Goal: Task Accomplishment & Management: Manage account settings

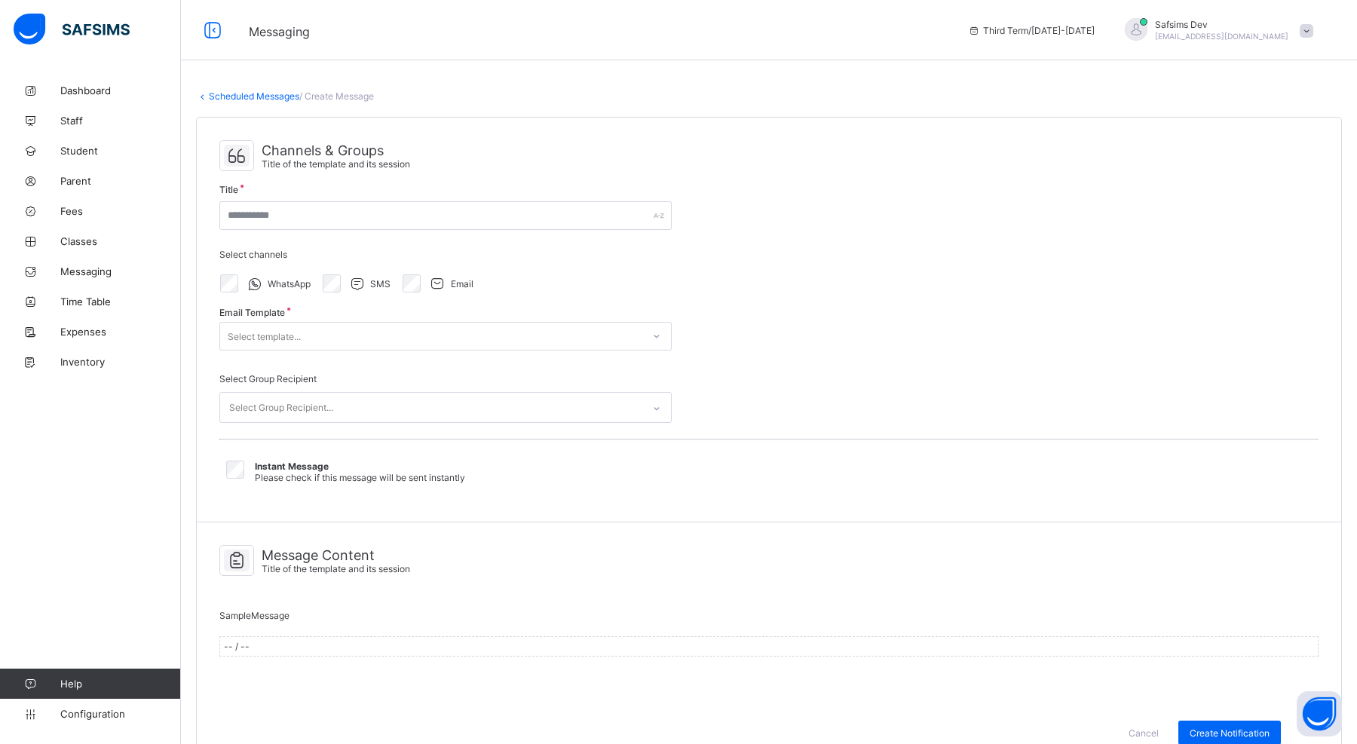
scroll to position [26, 0]
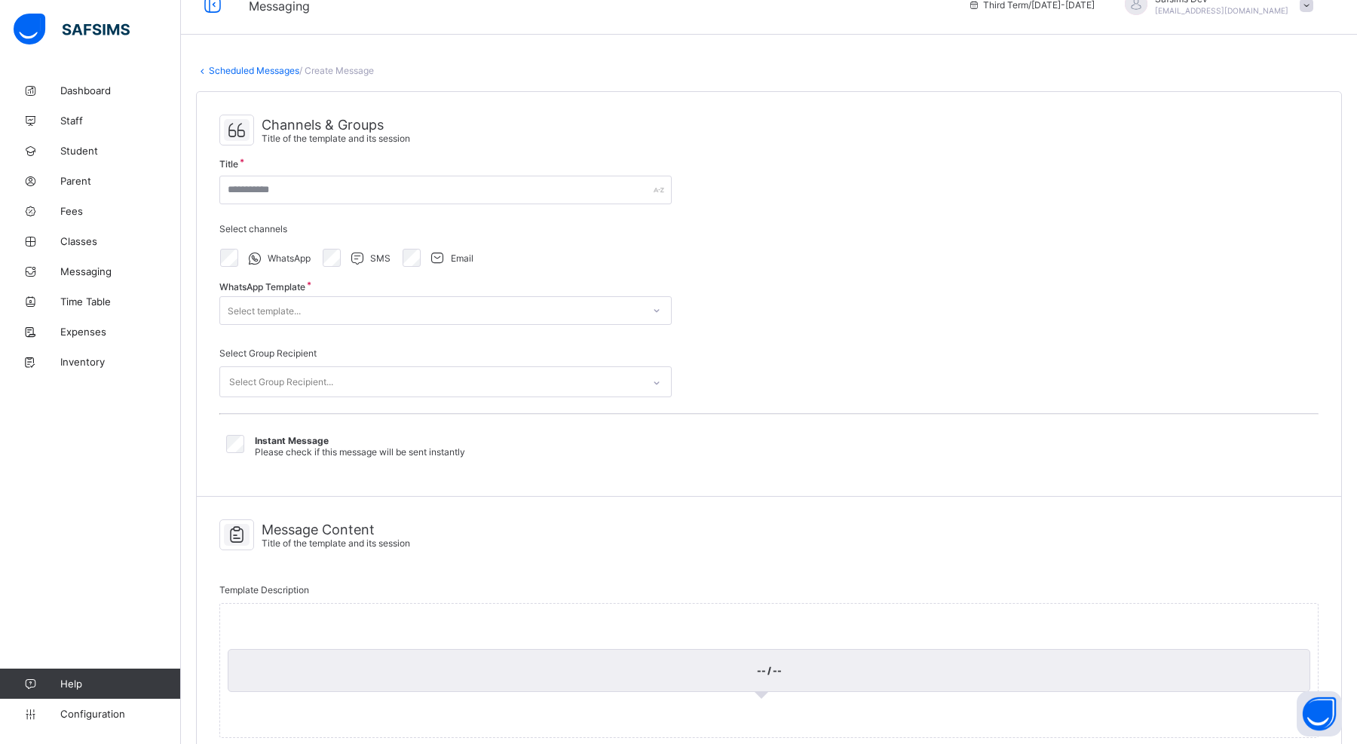
click at [871, 228] on div "Channels & Groups Title of the template and its session Title Select channels W…" at bounding box center [769, 294] width 1145 height 405
click at [290, 376] on div "Select Group Recipient..." at bounding box center [281, 382] width 104 height 29
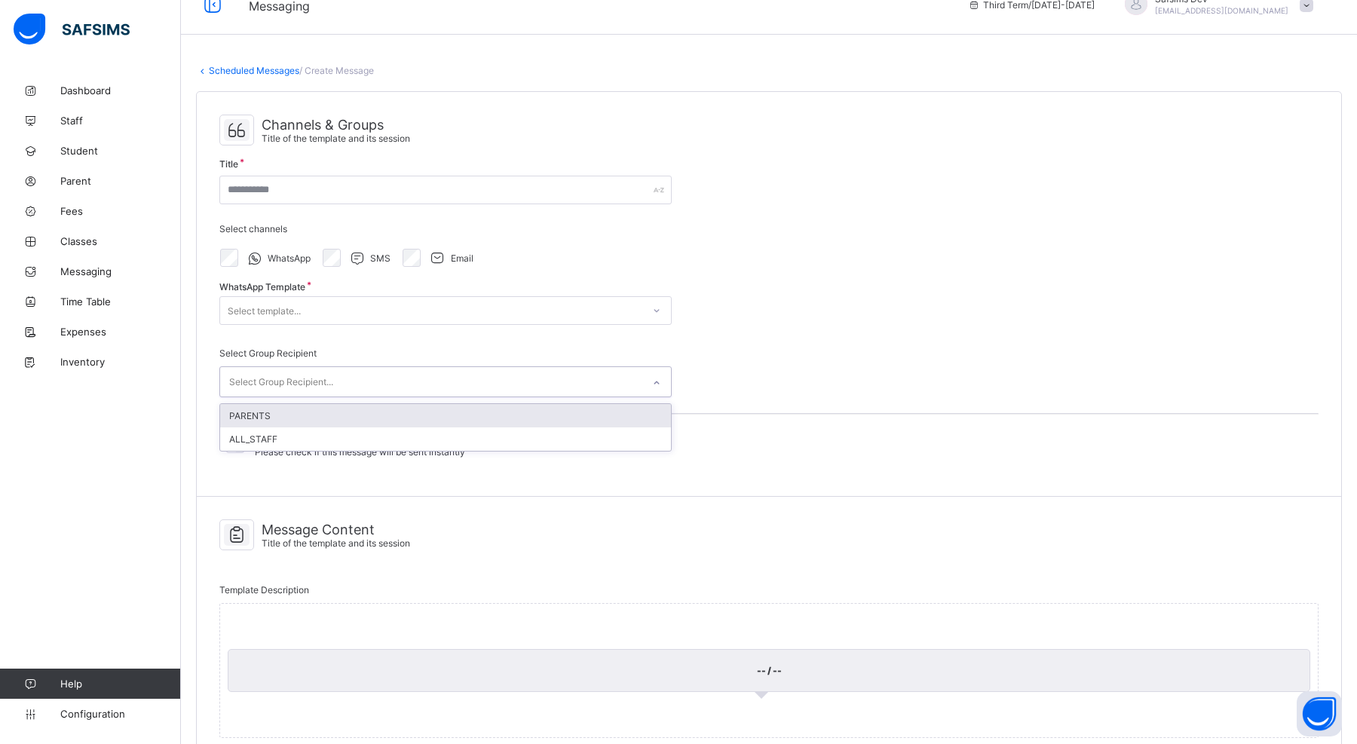
click at [762, 323] on div "Channels & Groups Title of the template and its session Title Select channels W…" at bounding box center [769, 294] width 1145 height 405
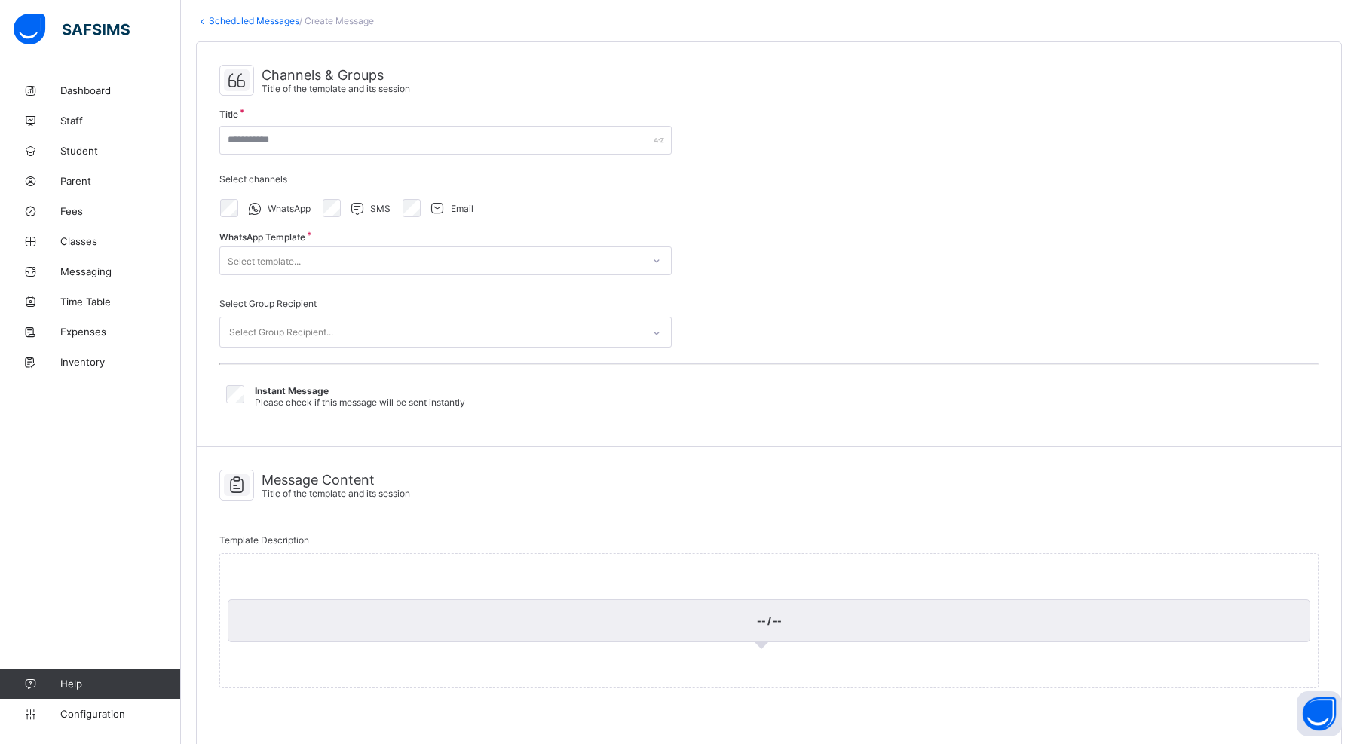
scroll to position [80, 0]
select select "**"
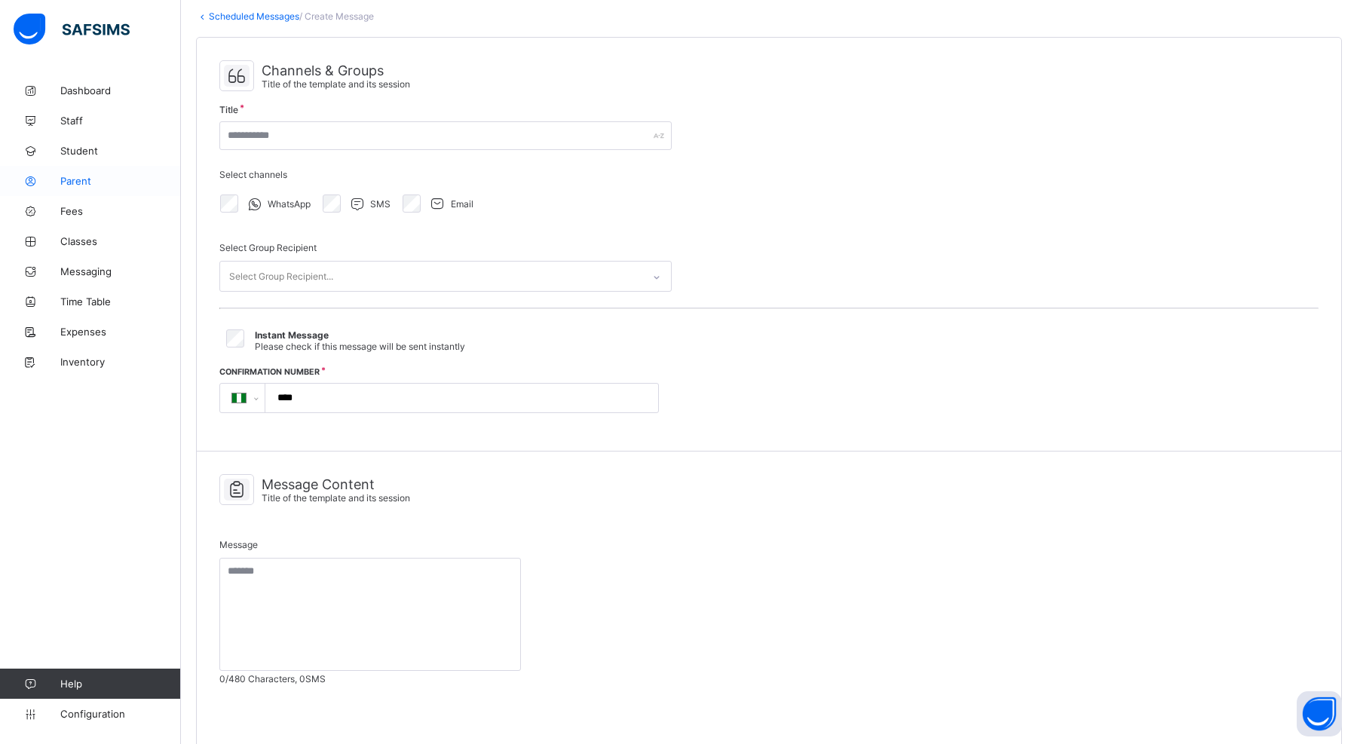
click at [100, 172] on link "Parent" at bounding box center [90, 181] width 181 height 30
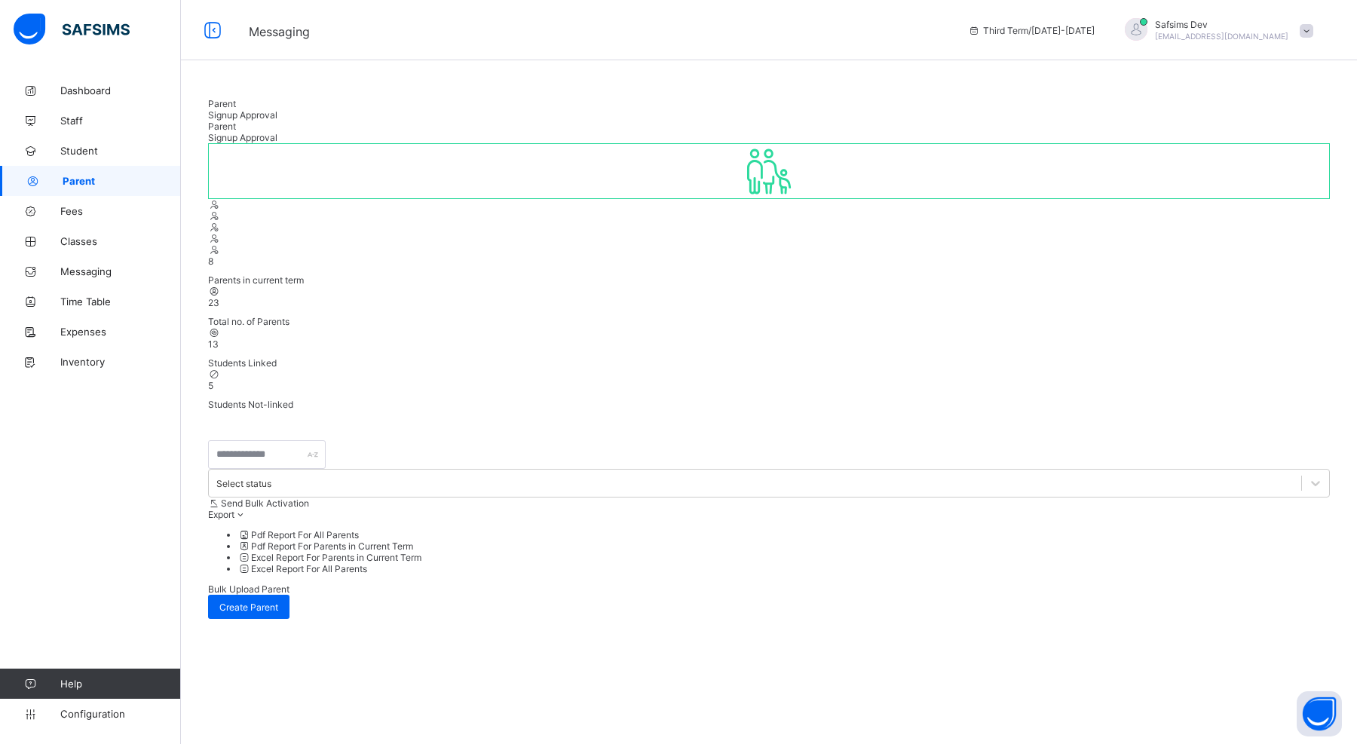
click at [1286, 289] on div "8 Parents in current term 23 Total no. of Parents 13 Students Linked 5 Students…" at bounding box center [769, 531] width 1122 height 776
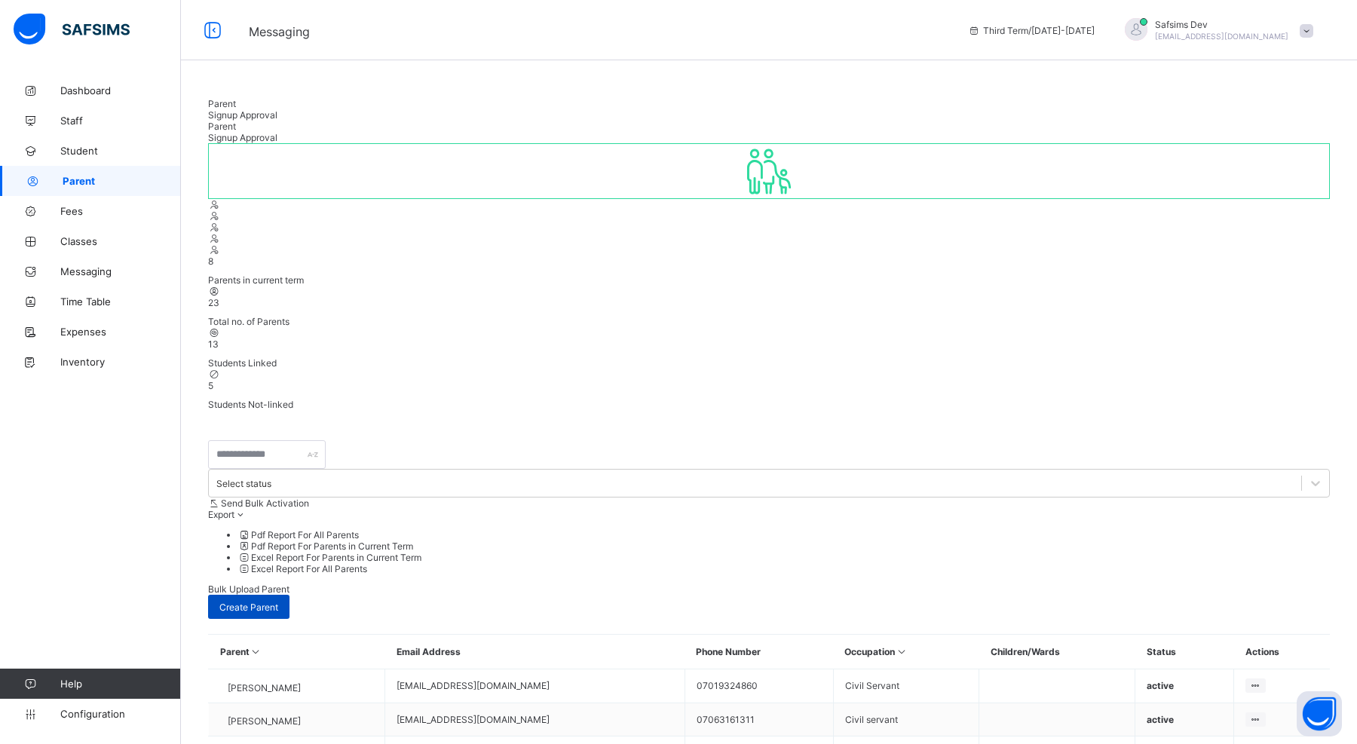
click at [290, 595] on div "Create Parent" at bounding box center [248, 607] width 81 height 24
select select "**"
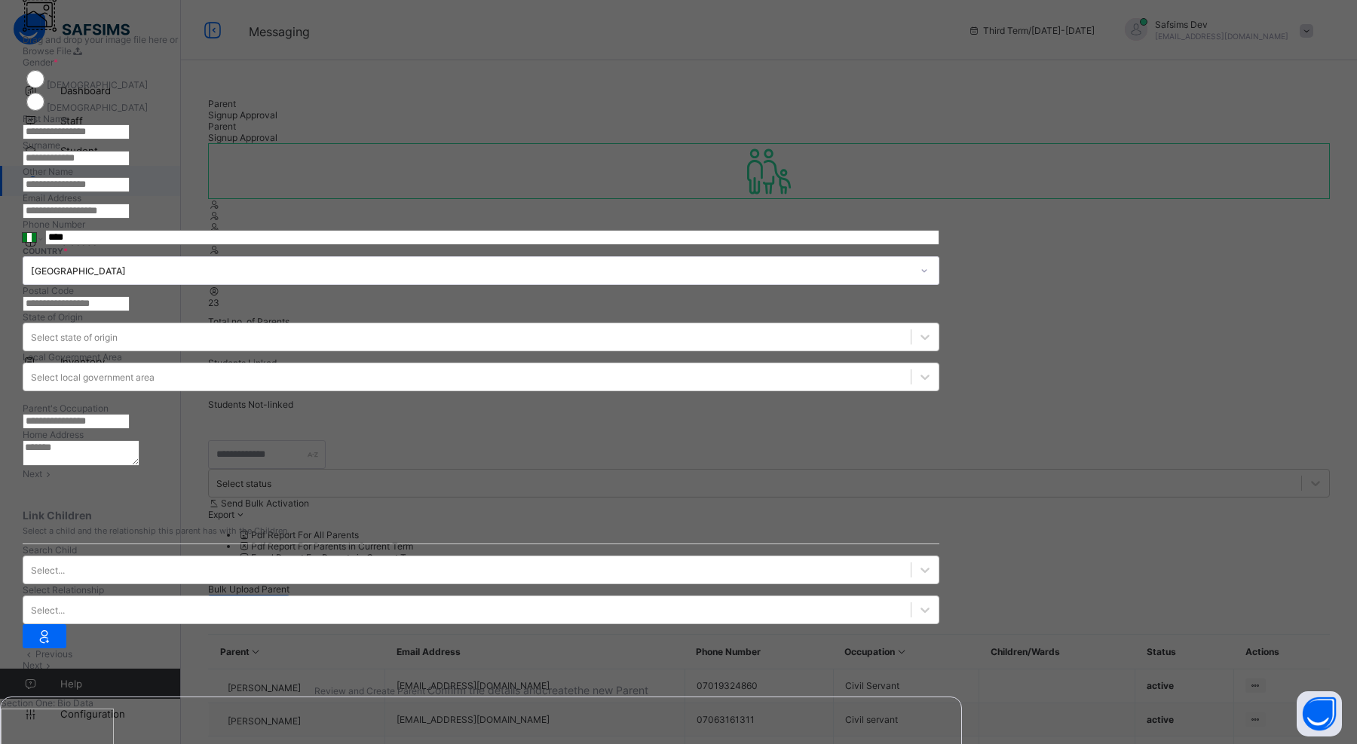
scroll to position [166, 0]
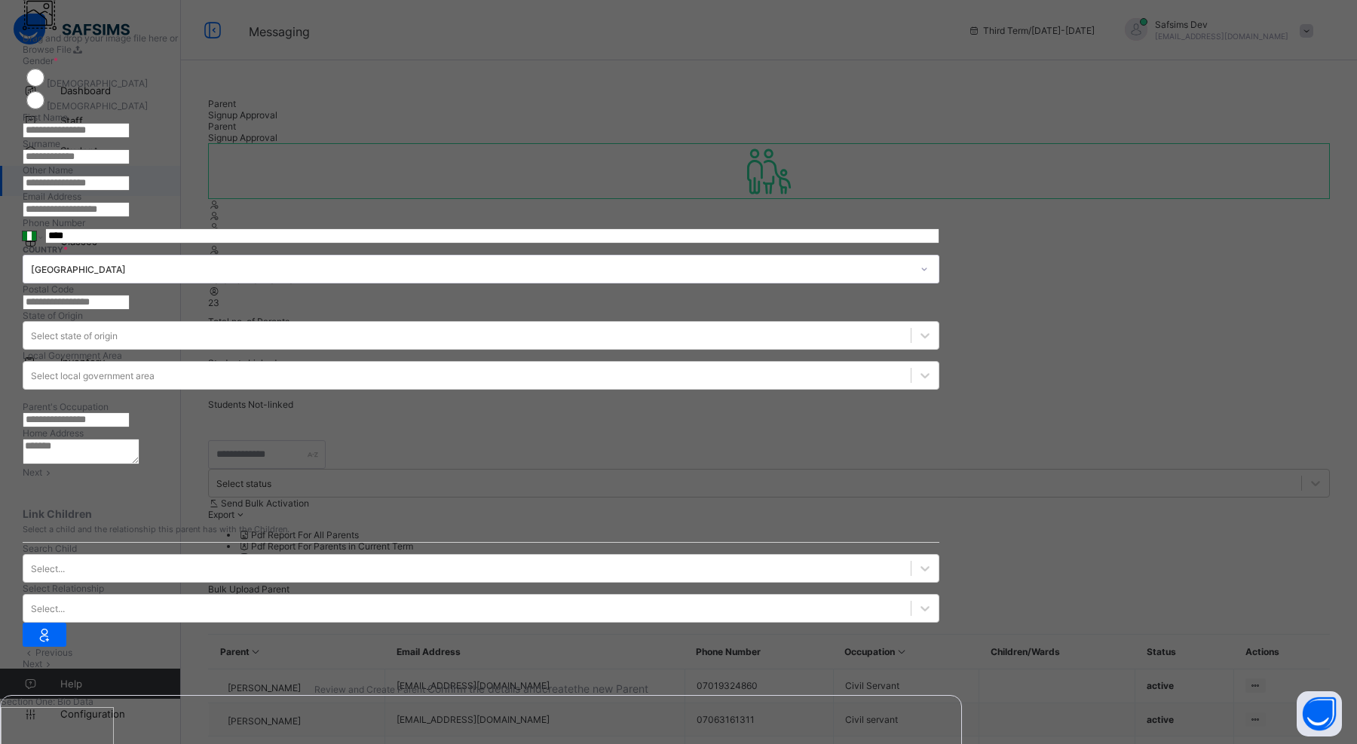
click at [912, 264] on div "[GEOGRAPHIC_DATA]" at bounding box center [471, 269] width 881 height 11
click at [962, 201] on div "**********" at bounding box center [481, 570] width 962 height 1219
click at [8, 144] on div "**********" at bounding box center [678, 372] width 1357 height 744
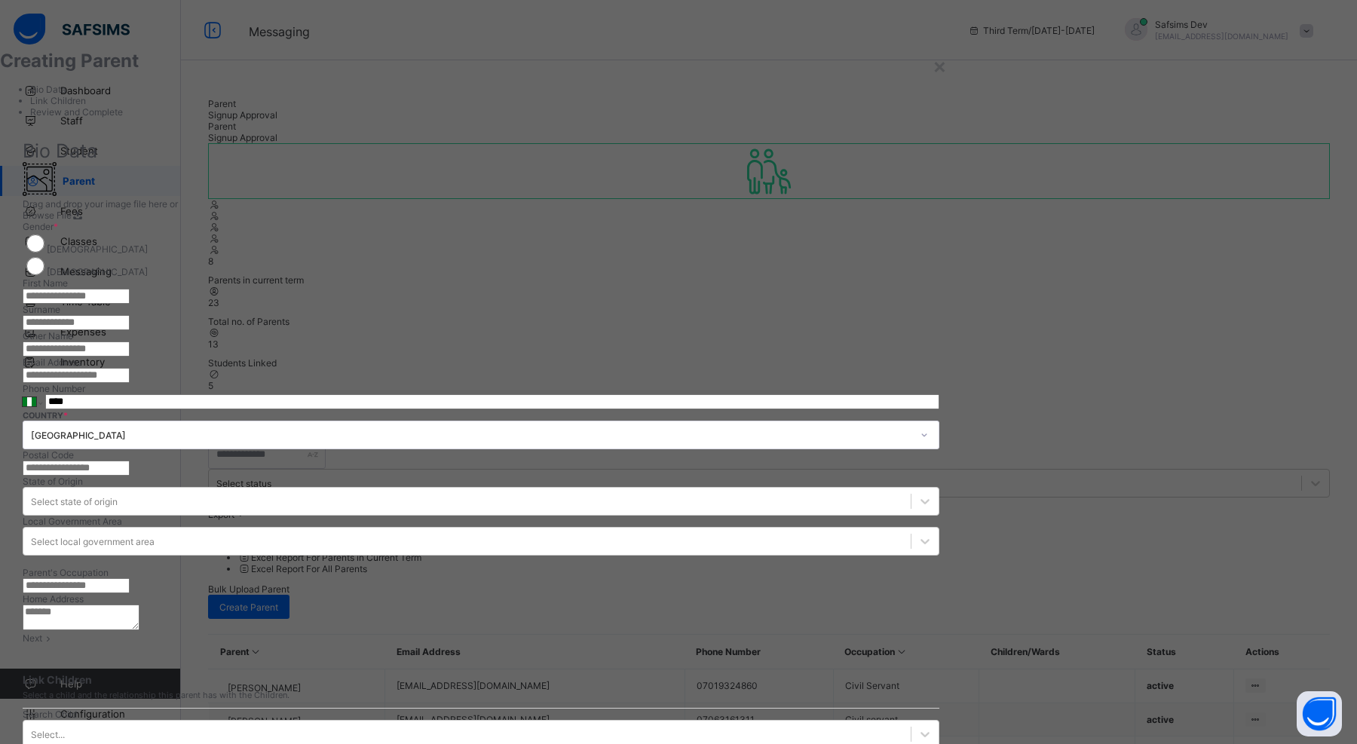
click at [947, 63] on div "×" at bounding box center [940, 66] width 14 height 26
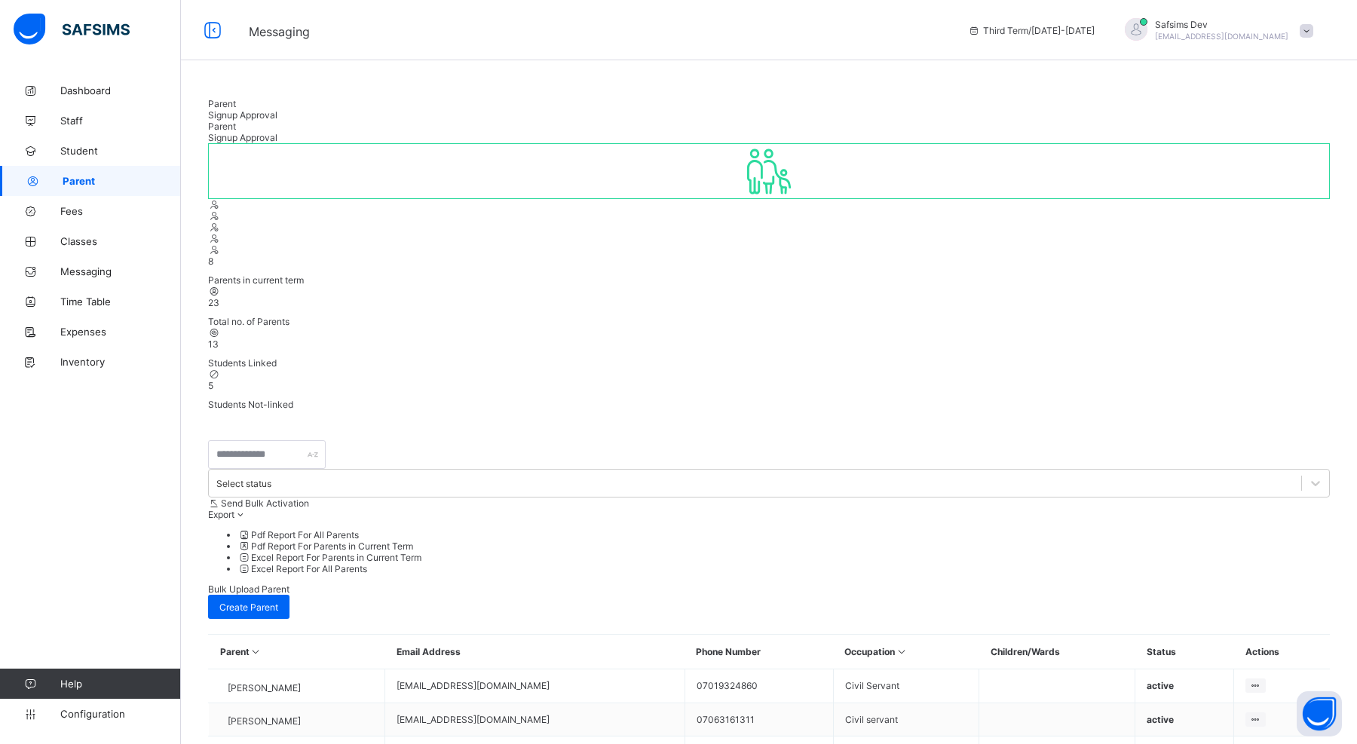
click at [702, 498] on div at bounding box center [769, 498] width 1122 height 0
click at [290, 595] on div "Create Parent" at bounding box center [248, 607] width 81 height 24
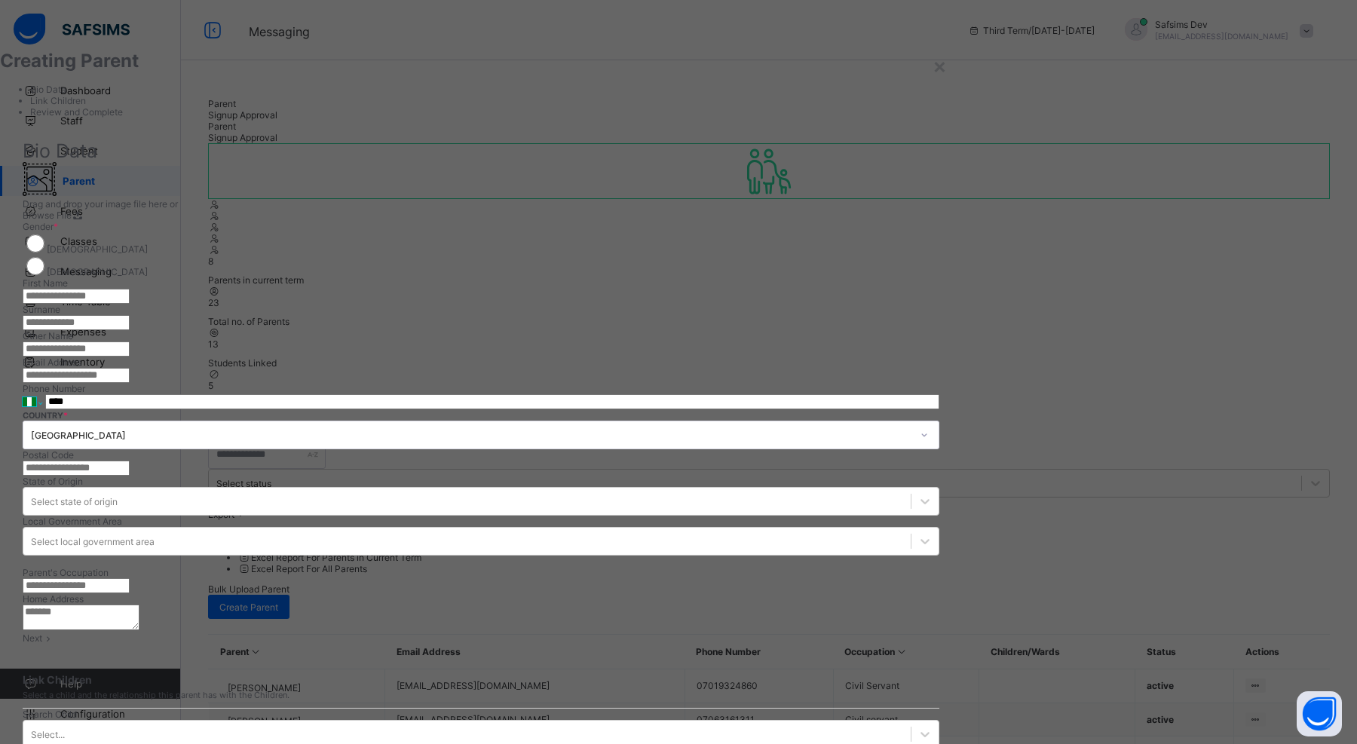
click at [42, 409] on select "**********" at bounding box center [33, 401] width 20 height 15
select select "**"
click at [42, 409] on select "**********" at bounding box center [33, 401] width 20 height 15
type input "****"
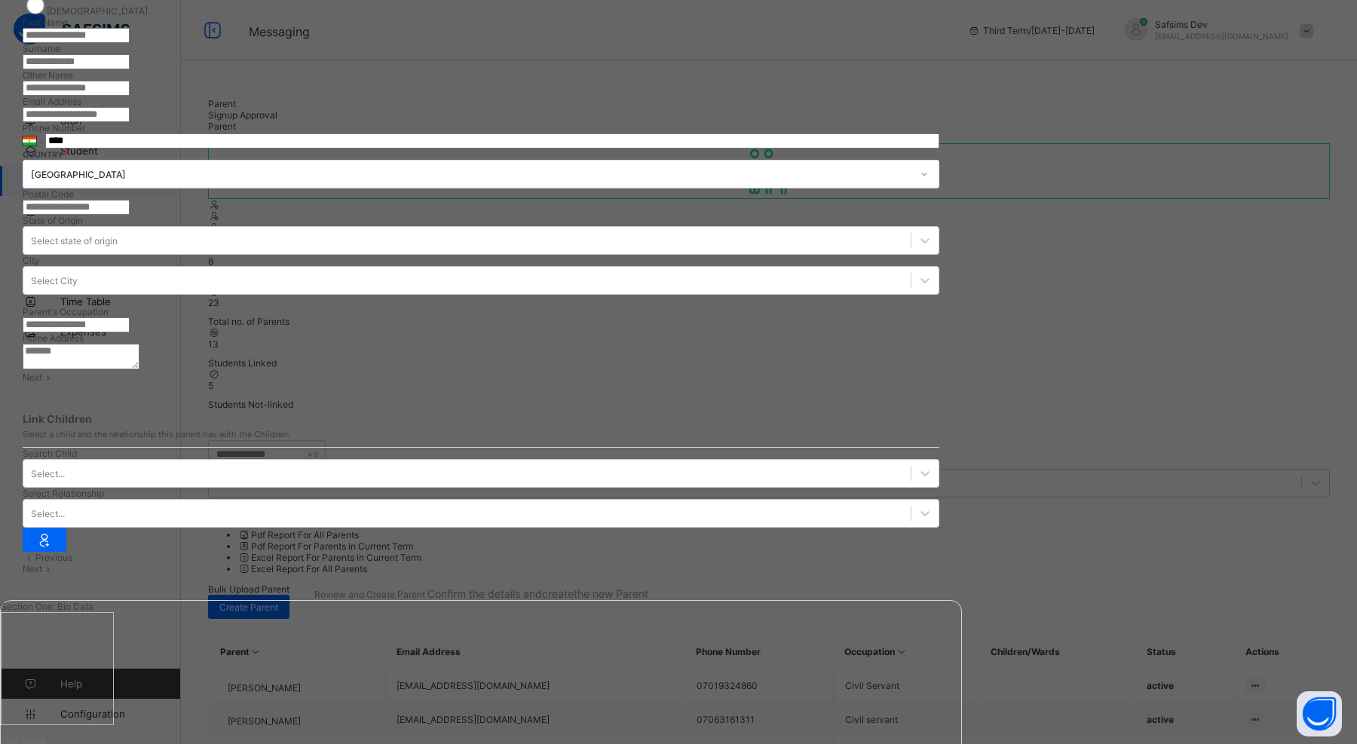
scroll to position [267, 0]
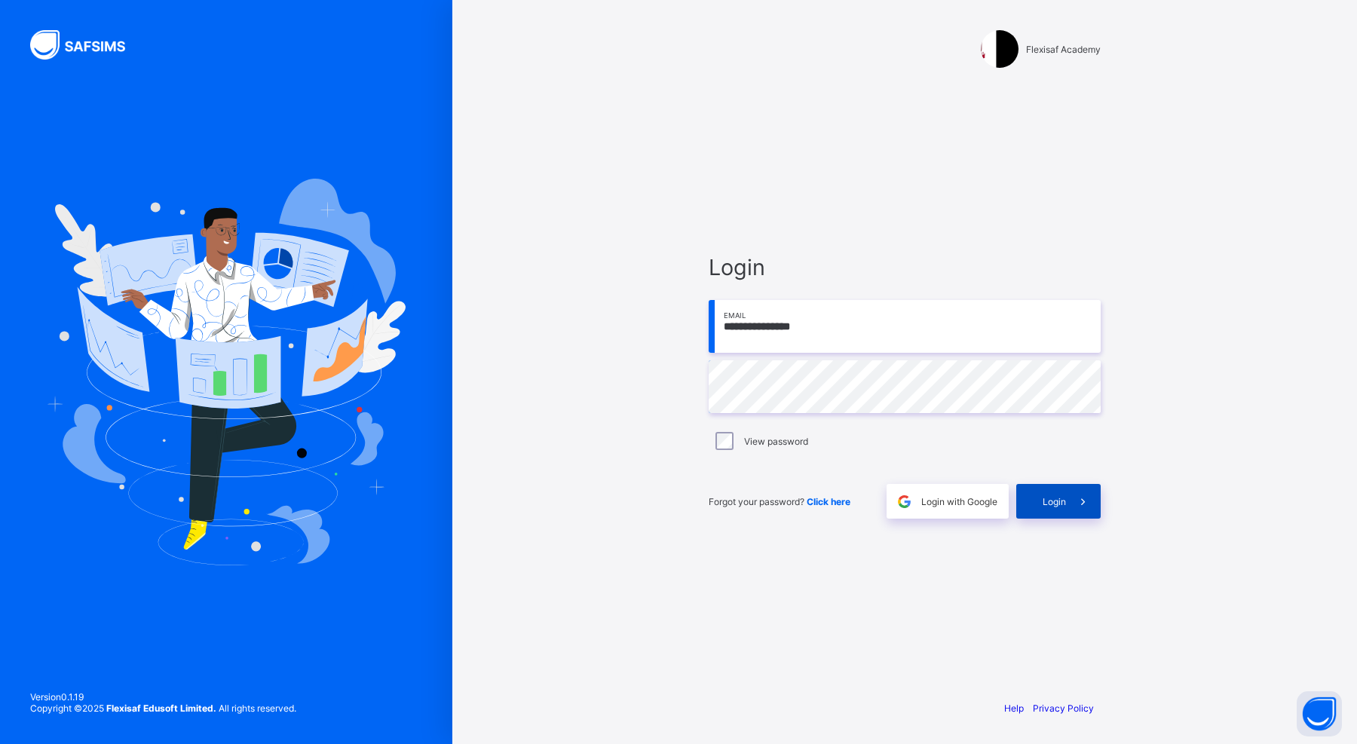
click at [1057, 508] on div "Login" at bounding box center [1058, 501] width 84 height 35
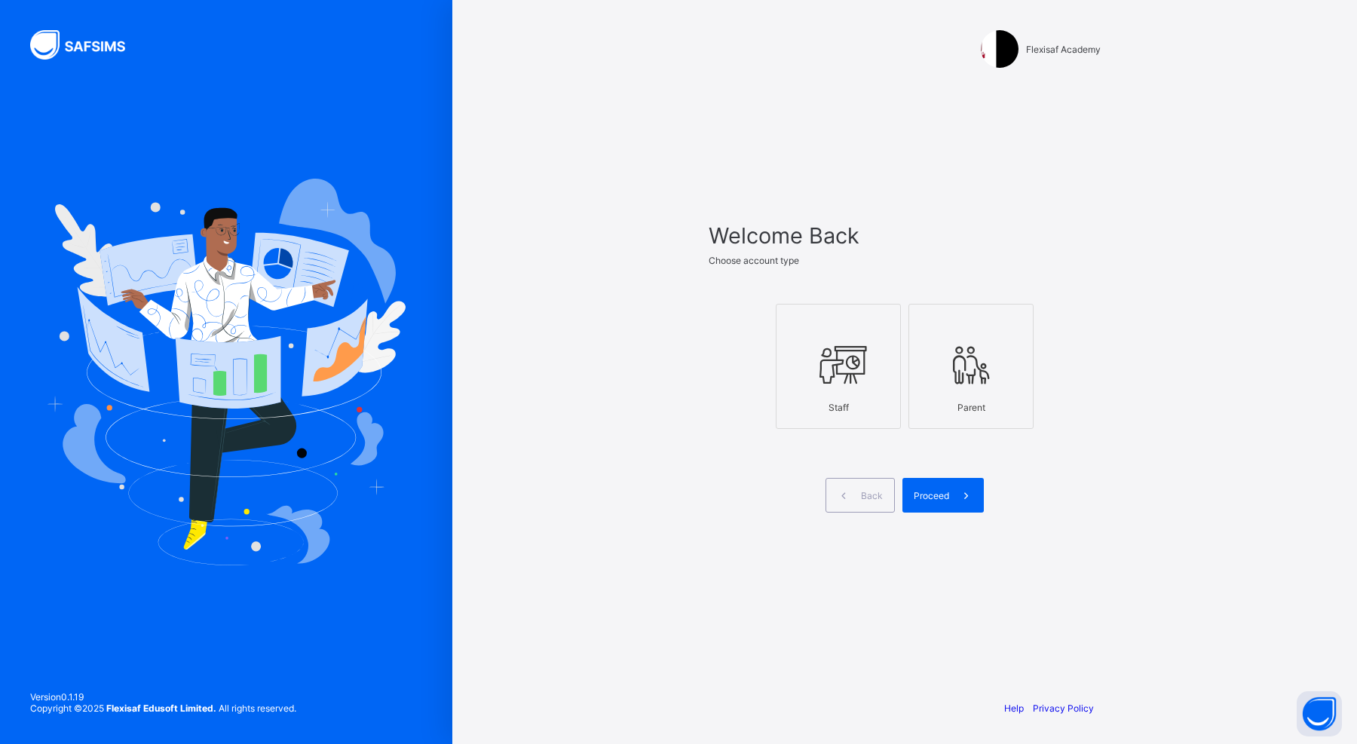
click at [807, 360] on div at bounding box center [838, 365] width 109 height 60
click at [949, 492] on span at bounding box center [966, 495] width 35 height 35
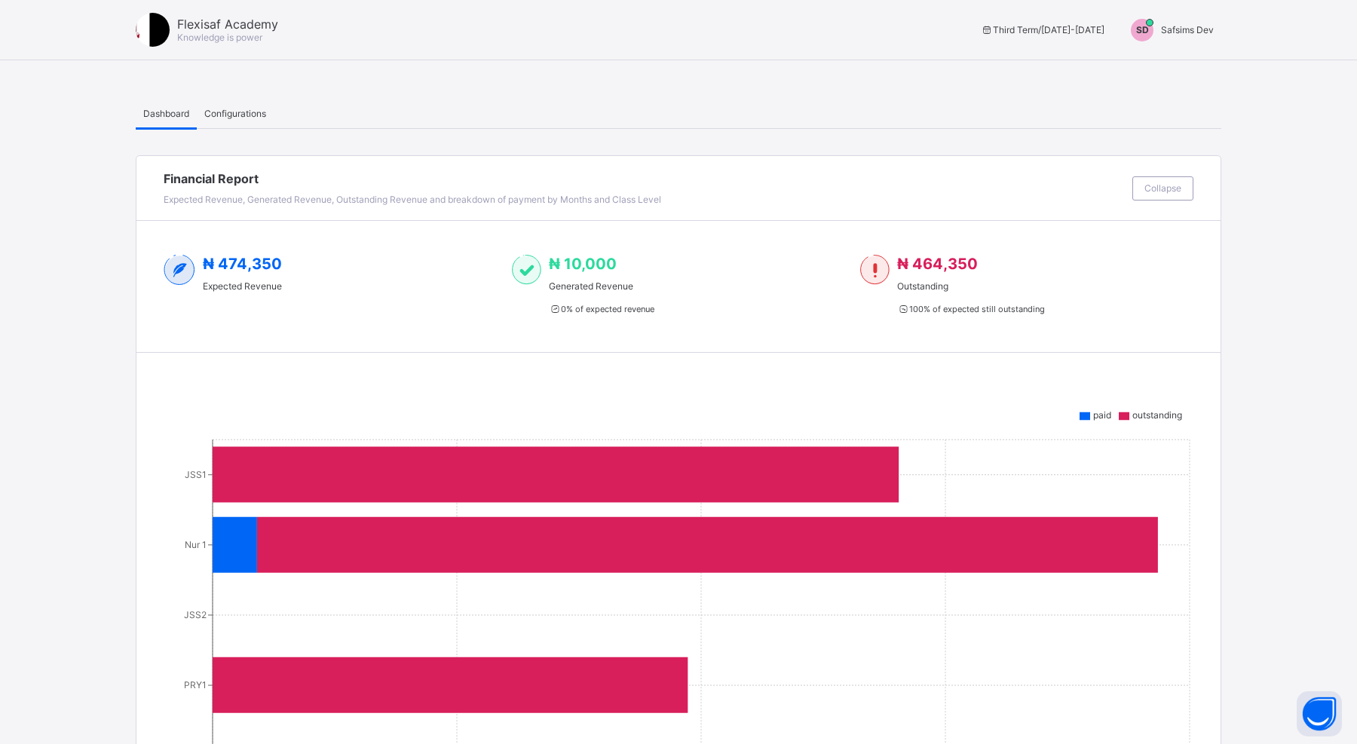
click at [1156, 29] on div "SD" at bounding box center [1143, 30] width 38 height 23
click at [1159, 60] on span "Switch to Admin View" at bounding box center [1157, 64] width 115 height 17
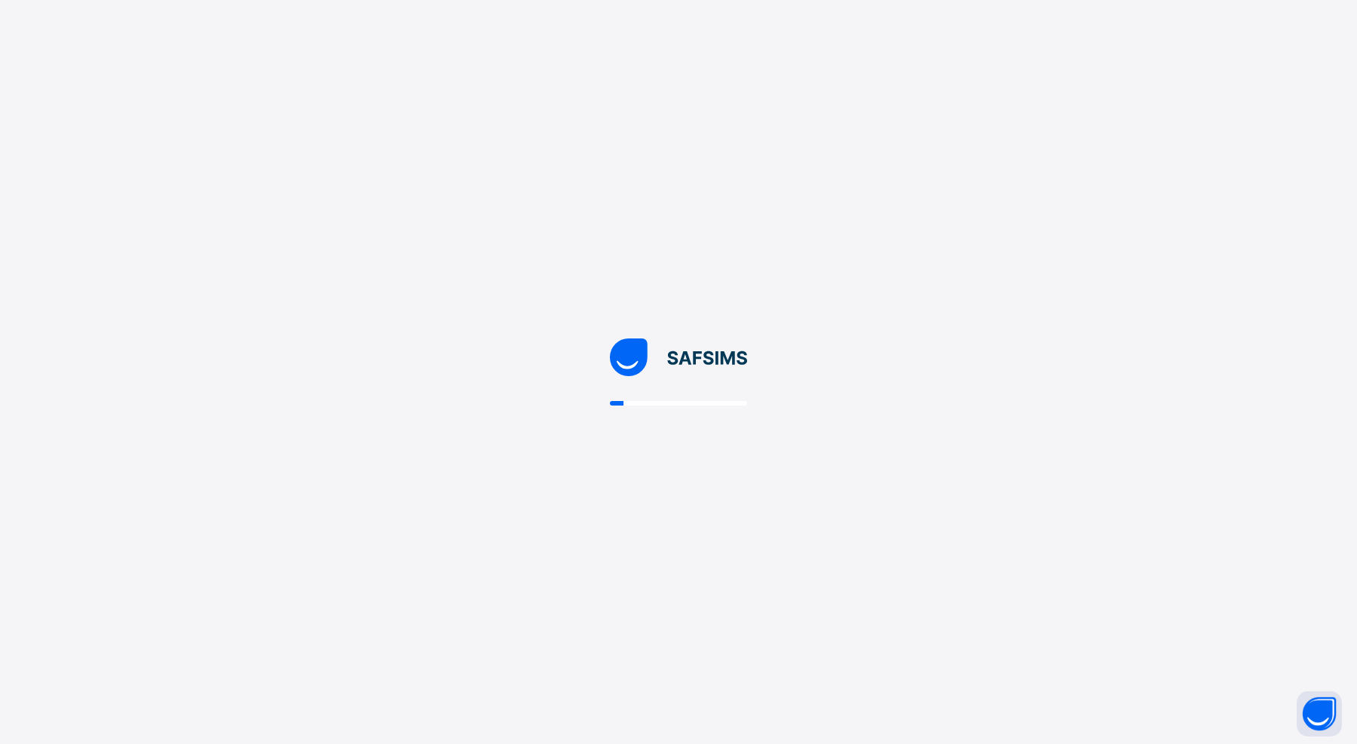
select select "**"
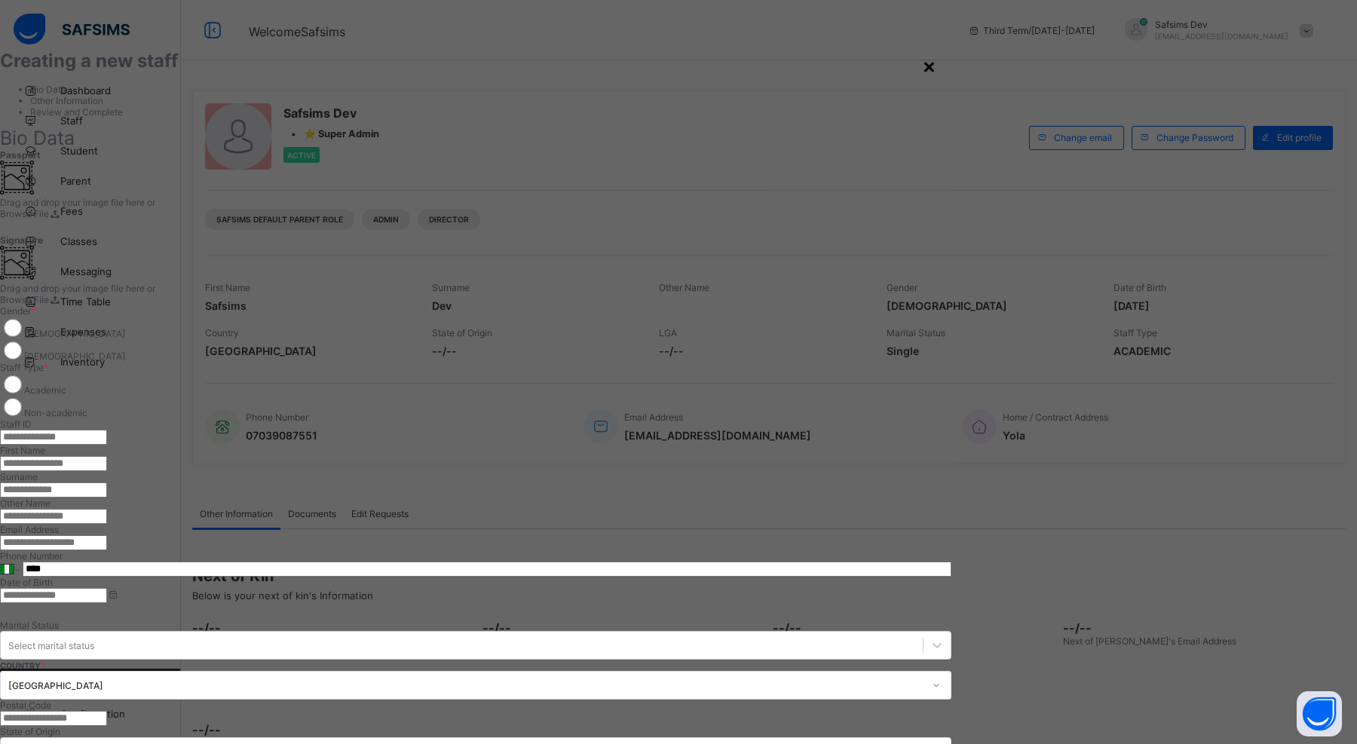
click at [937, 68] on div "×" at bounding box center [929, 66] width 14 height 26
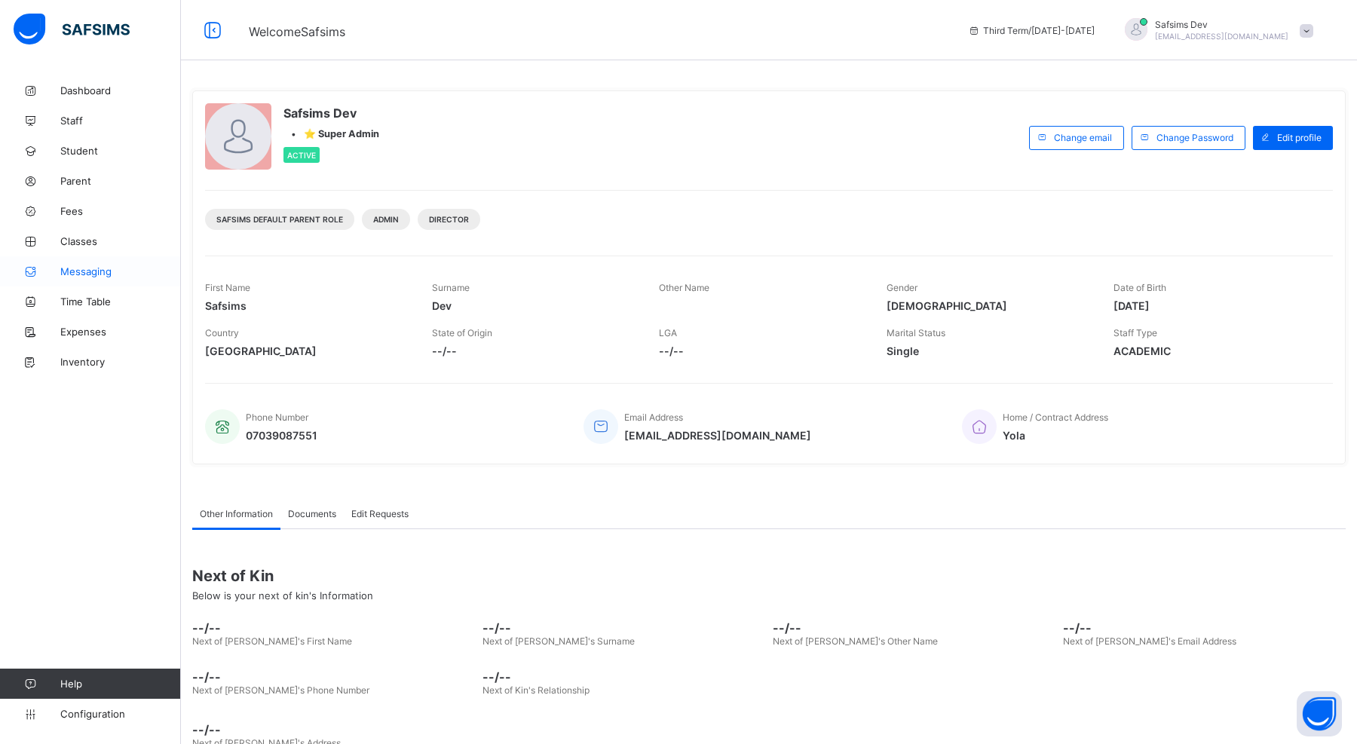
click at [97, 265] on link "Messaging" at bounding box center [90, 271] width 181 height 30
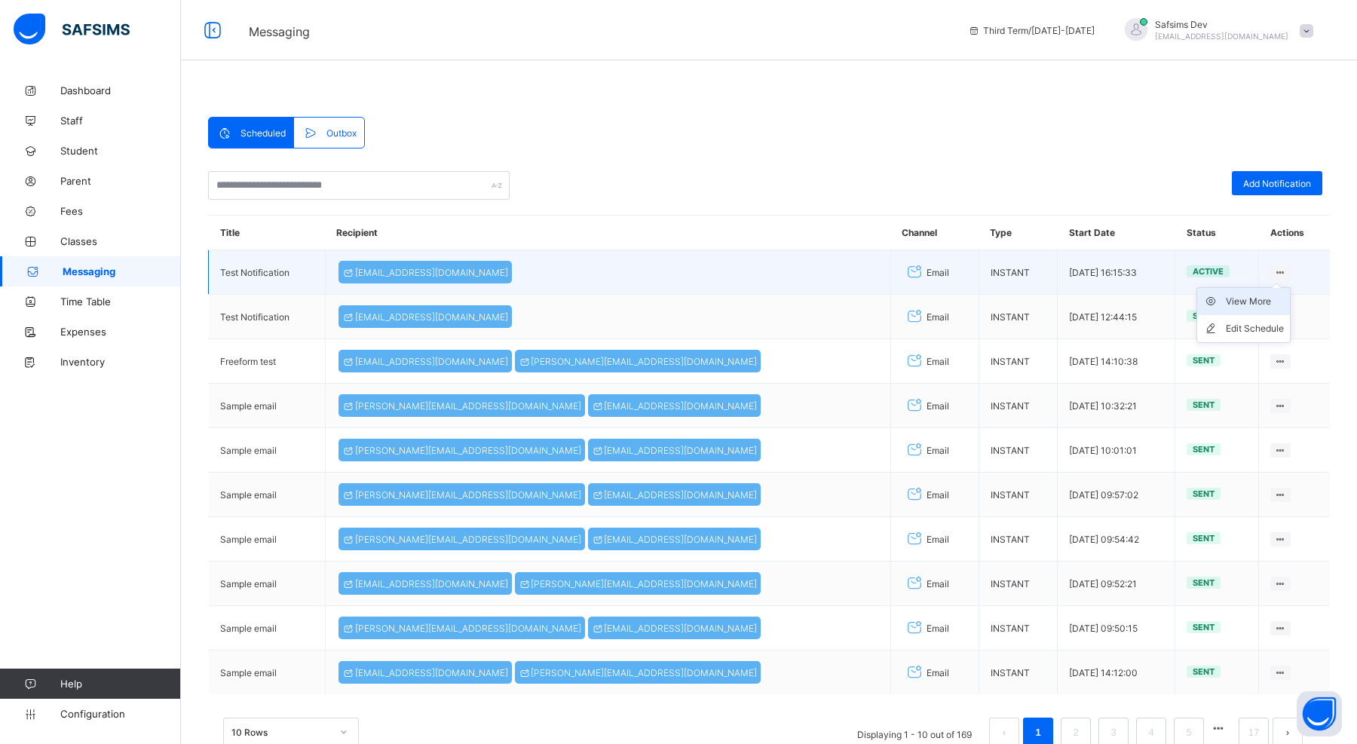
click at [1255, 304] on div "View More" at bounding box center [1255, 301] width 58 height 15
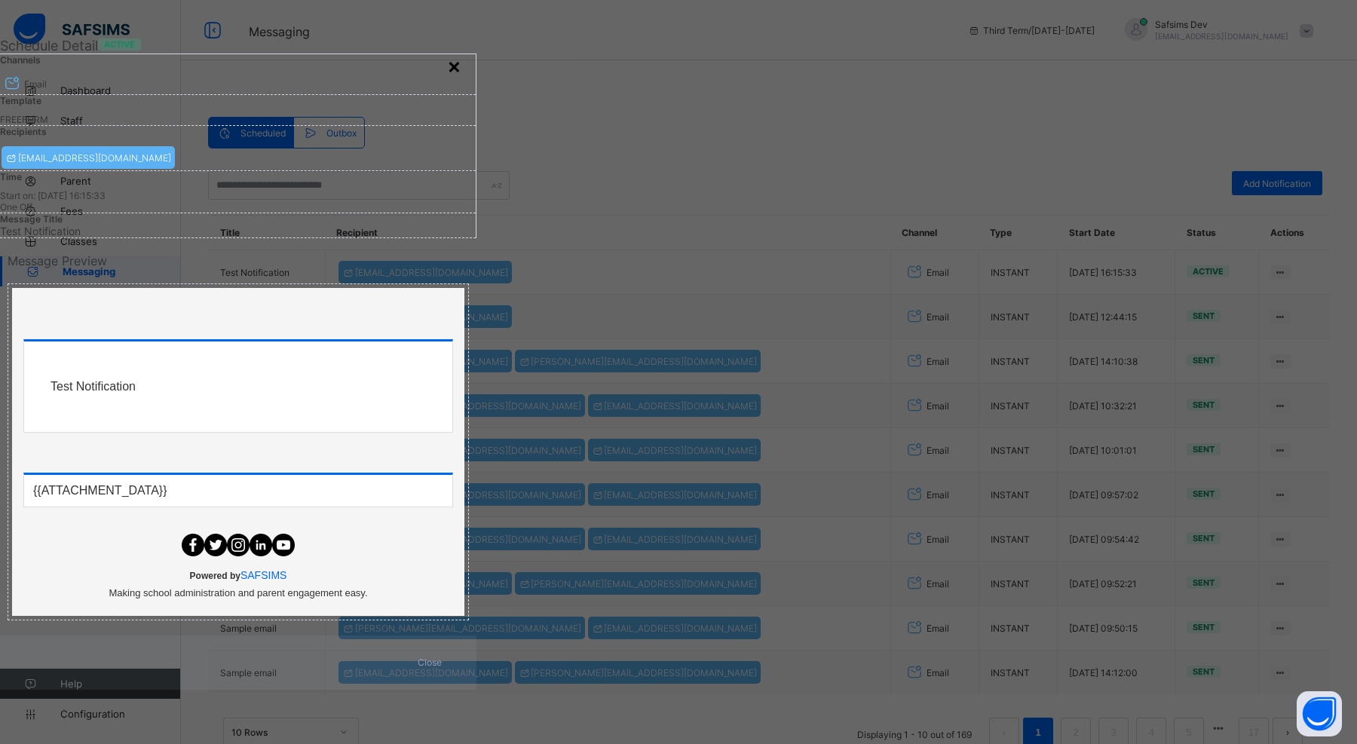
click at [461, 78] on div "×" at bounding box center [454, 66] width 14 height 26
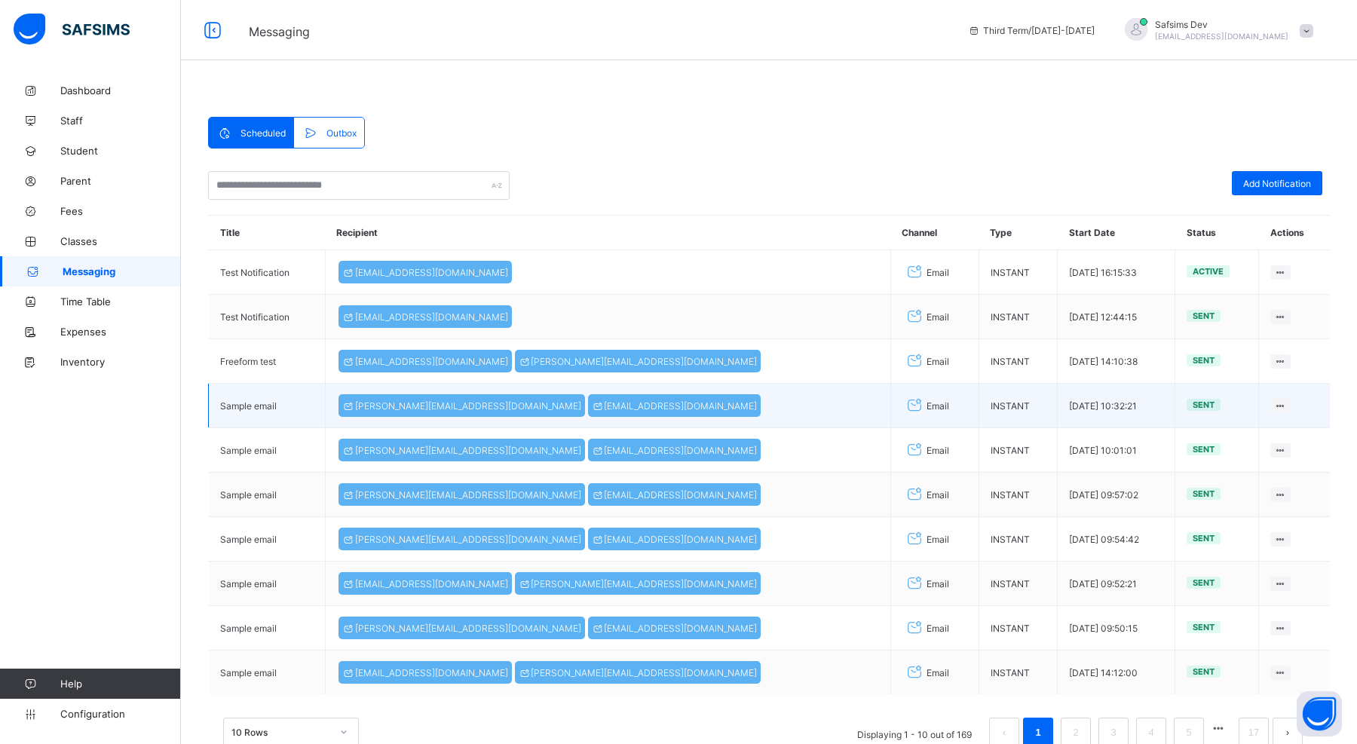
scroll to position [81, 0]
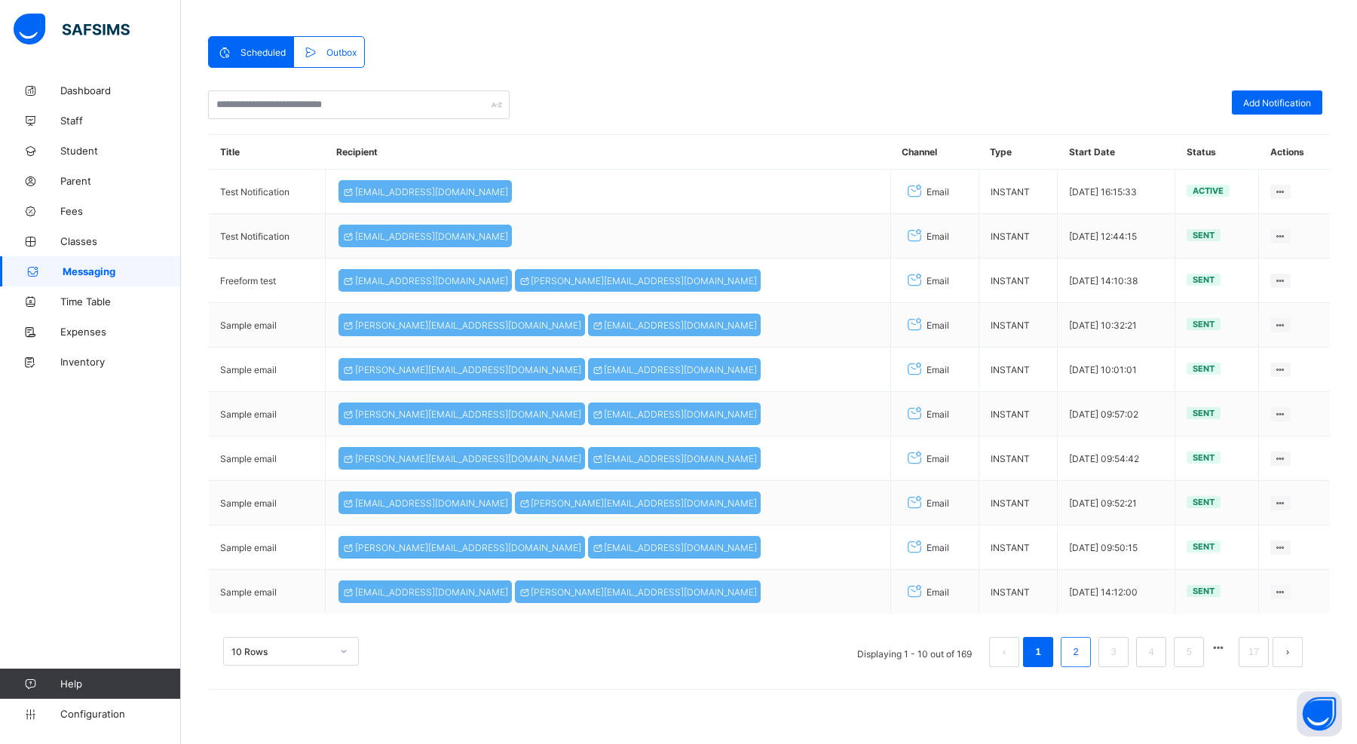
click at [1078, 655] on link "2" at bounding box center [1075, 652] width 14 height 20
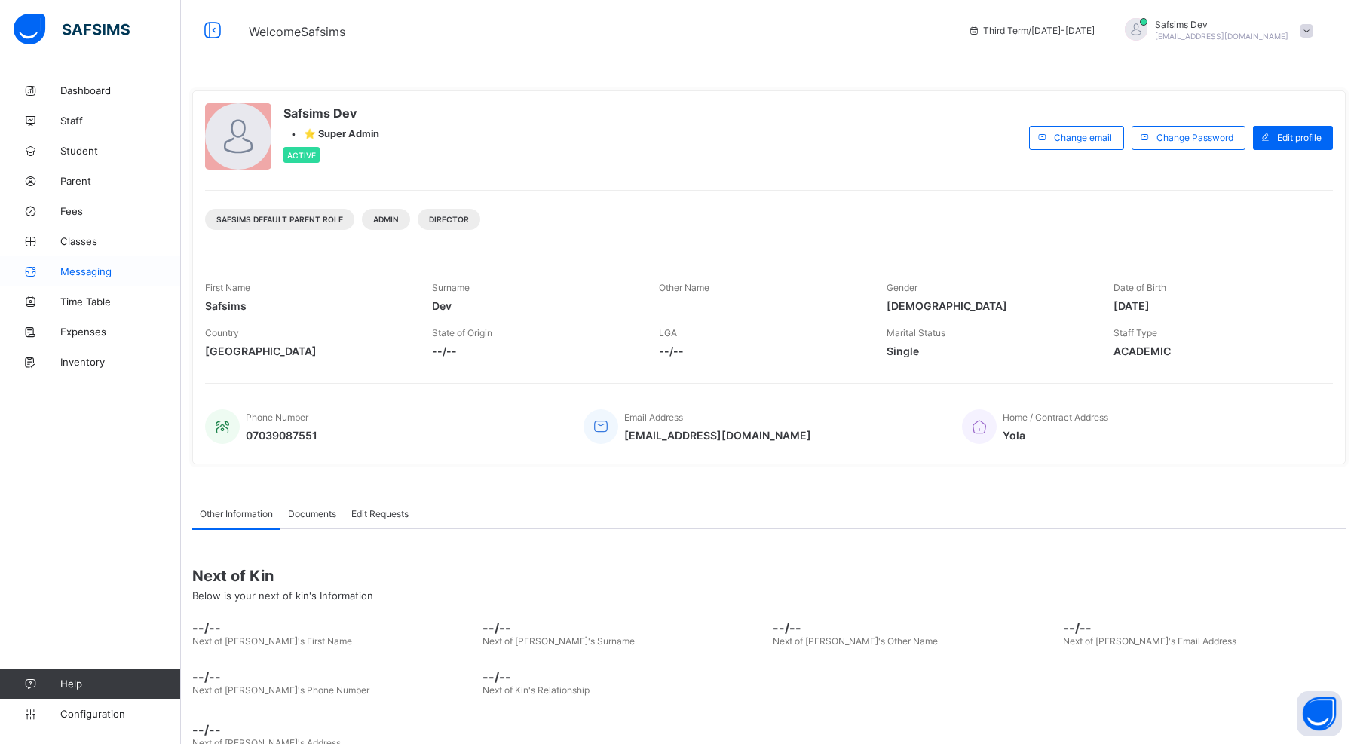
click at [85, 268] on span "Messaging" at bounding box center [120, 271] width 121 height 12
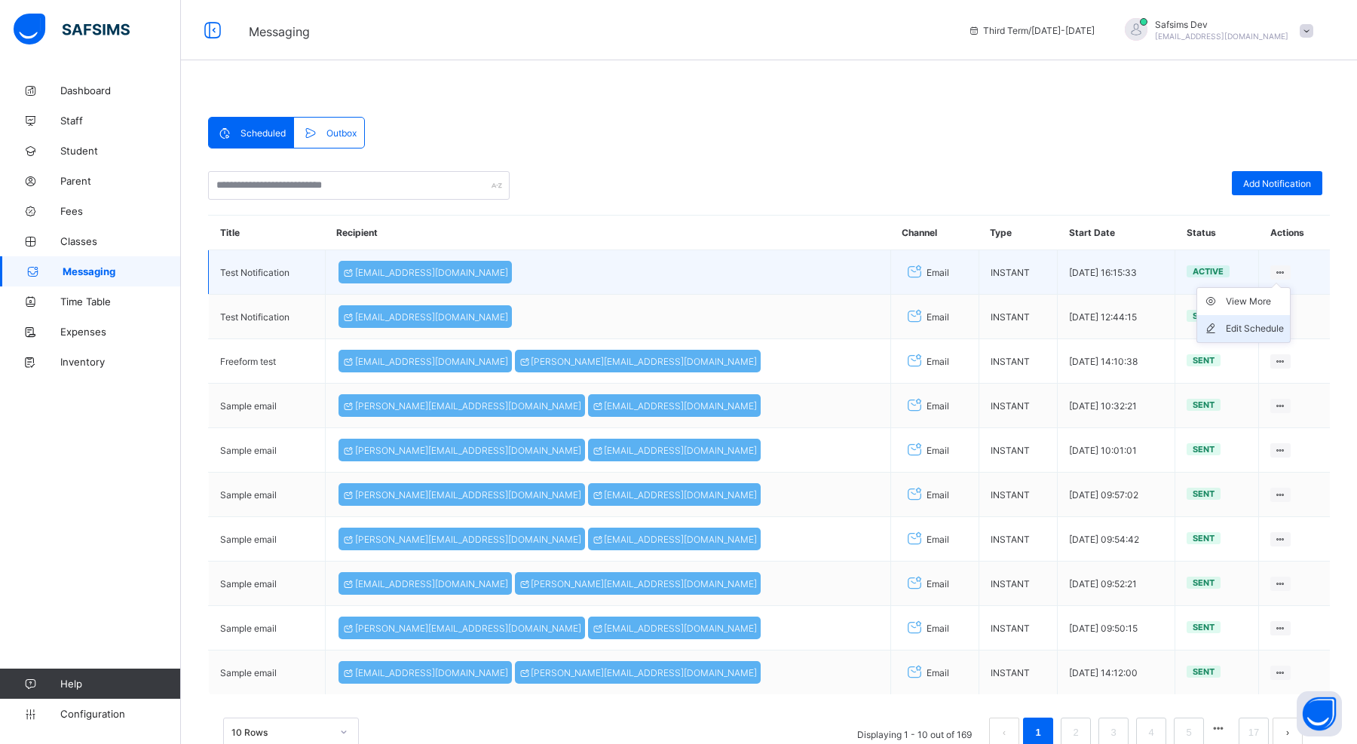
click at [1248, 327] on div "Edit Schedule" at bounding box center [1255, 328] width 58 height 15
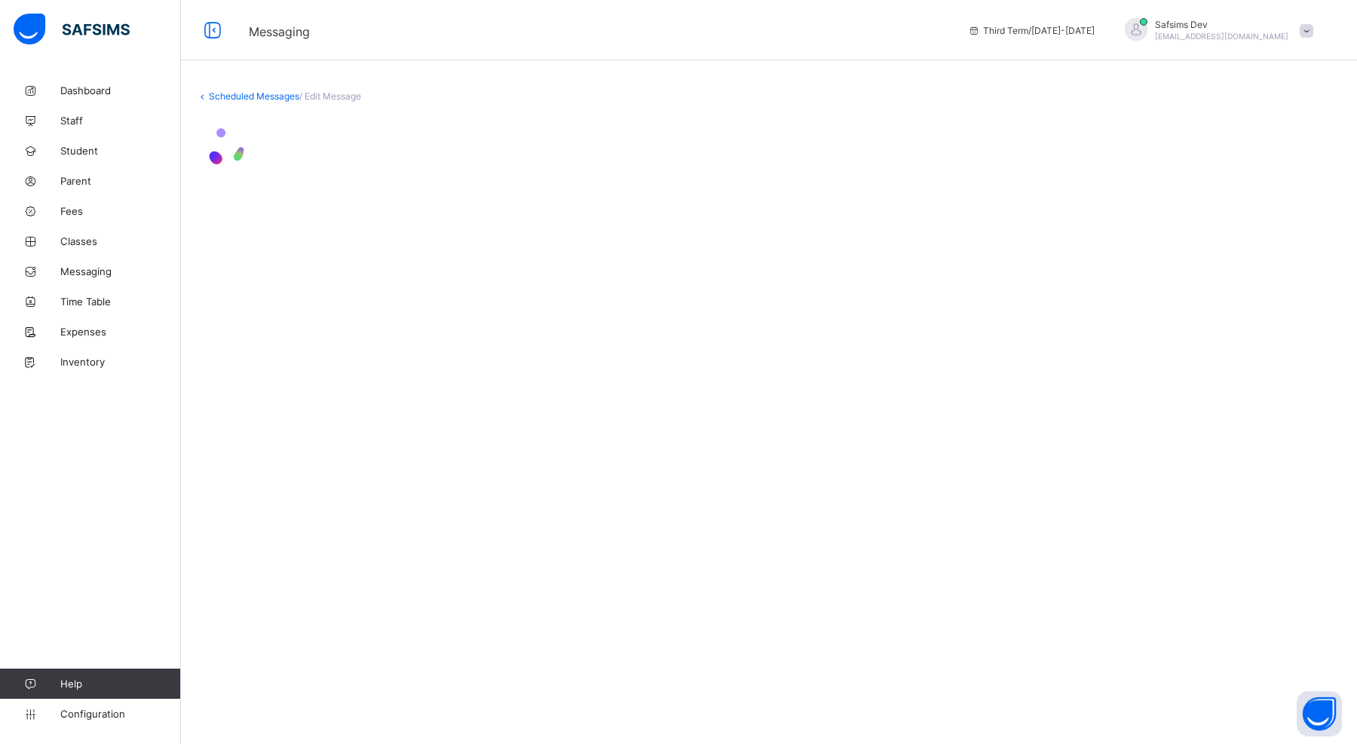
select select "*"
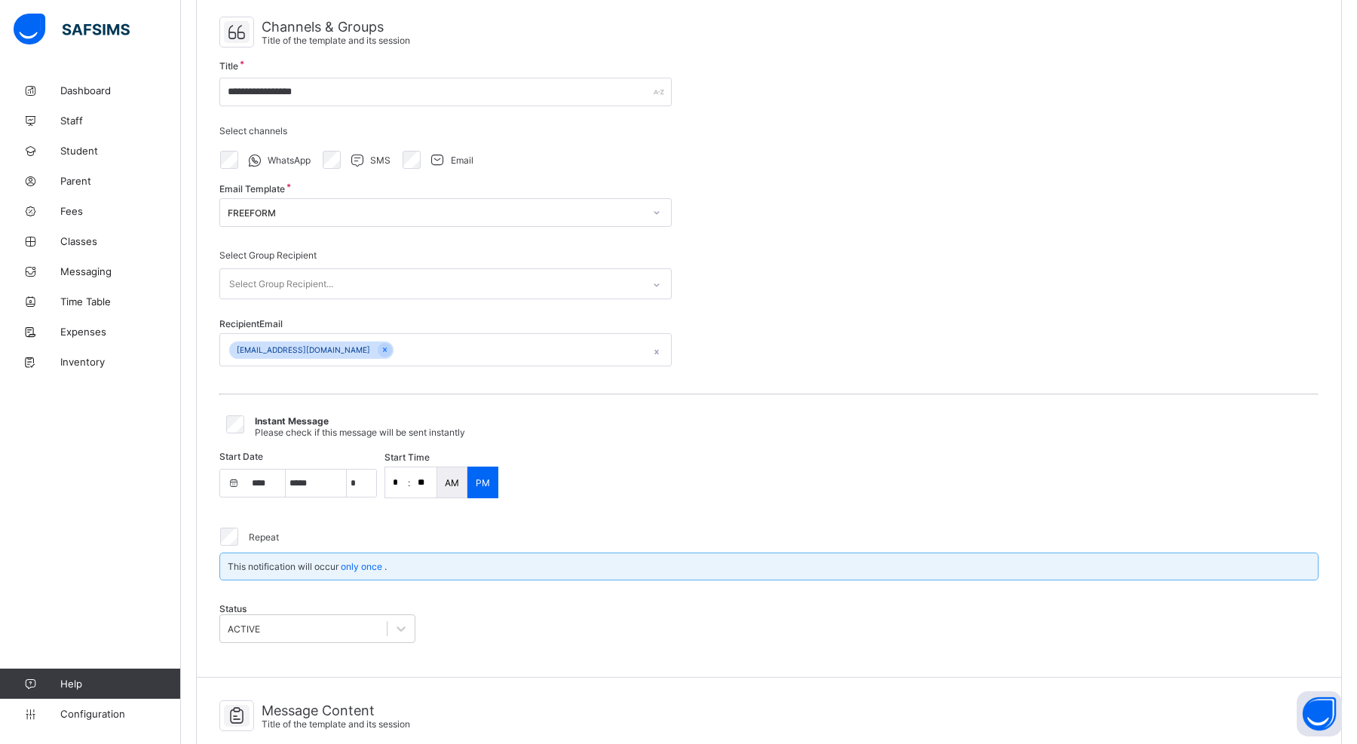
scroll to position [124, 0]
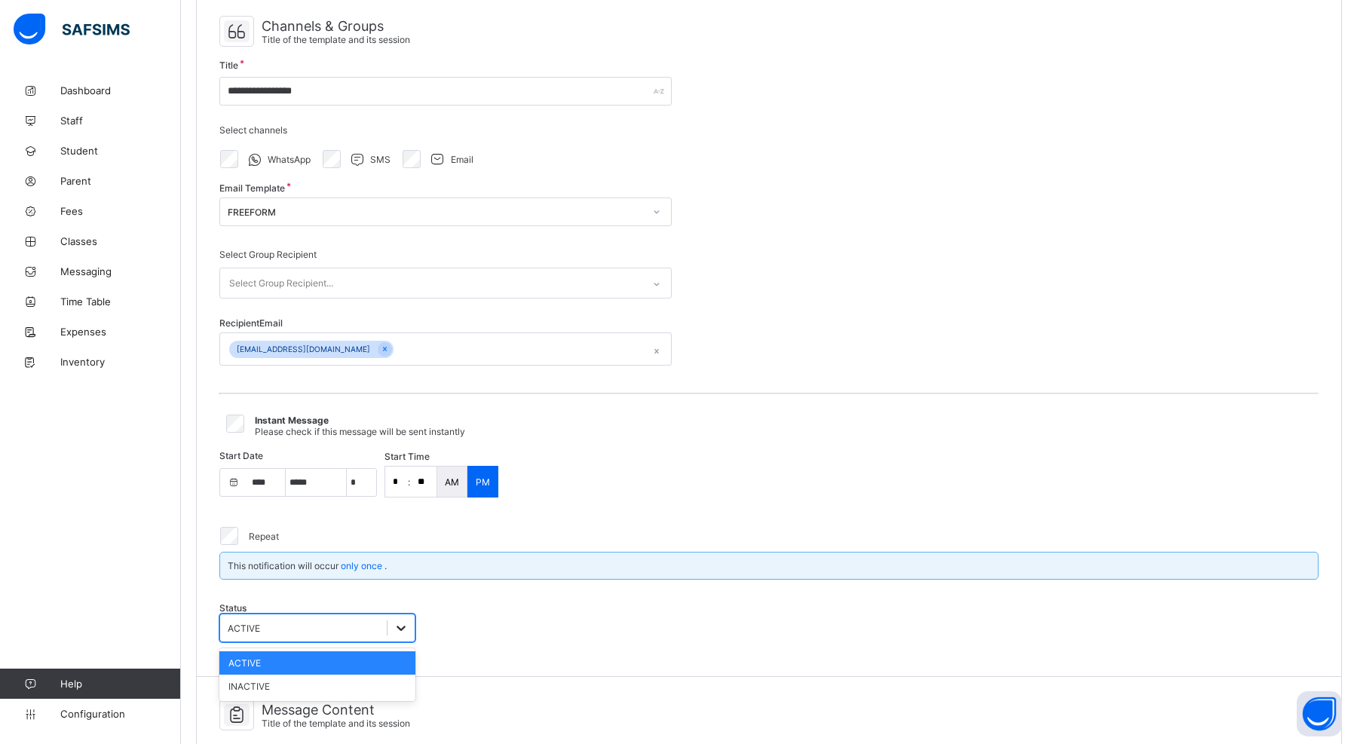
click at [397, 623] on div at bounding box center [401, 628] width 27 height 27
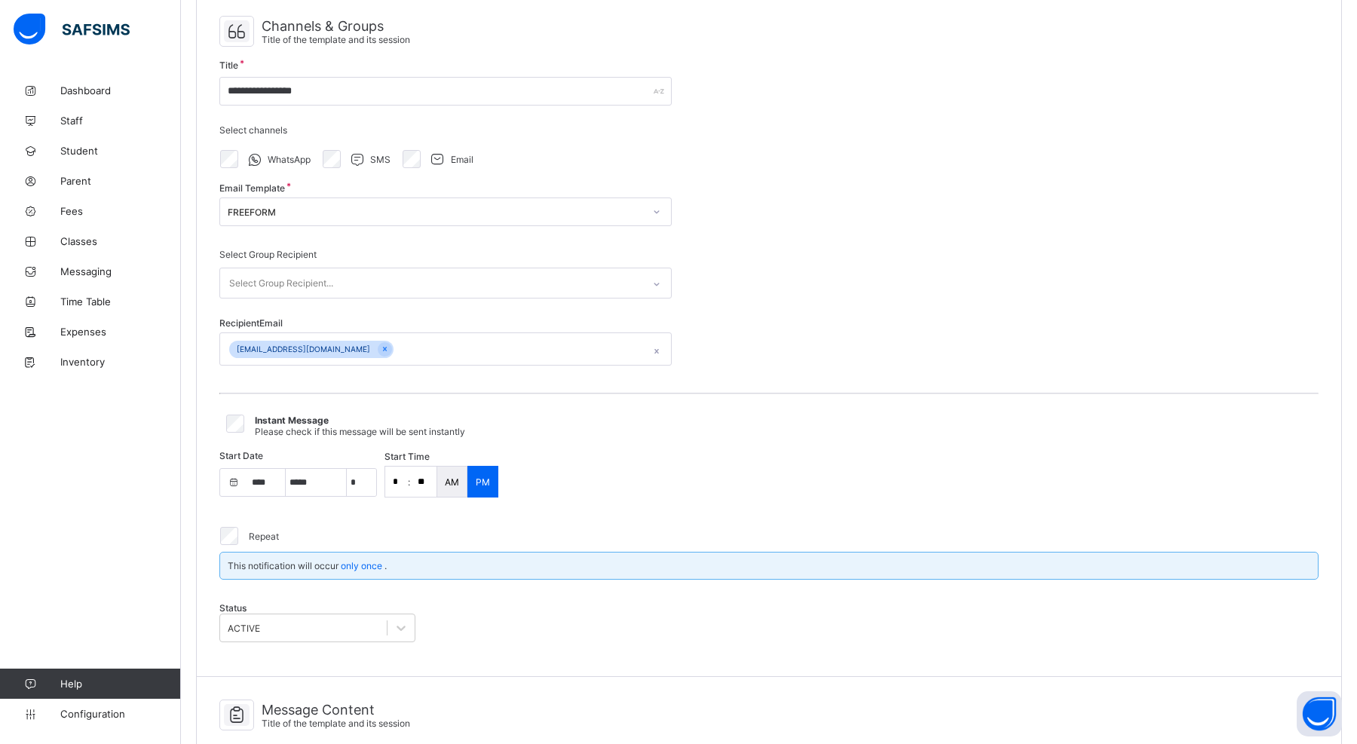
click at [456, 631] on div "Status ACTIVE" at bounding box center [768, 622] width 1099 height 63
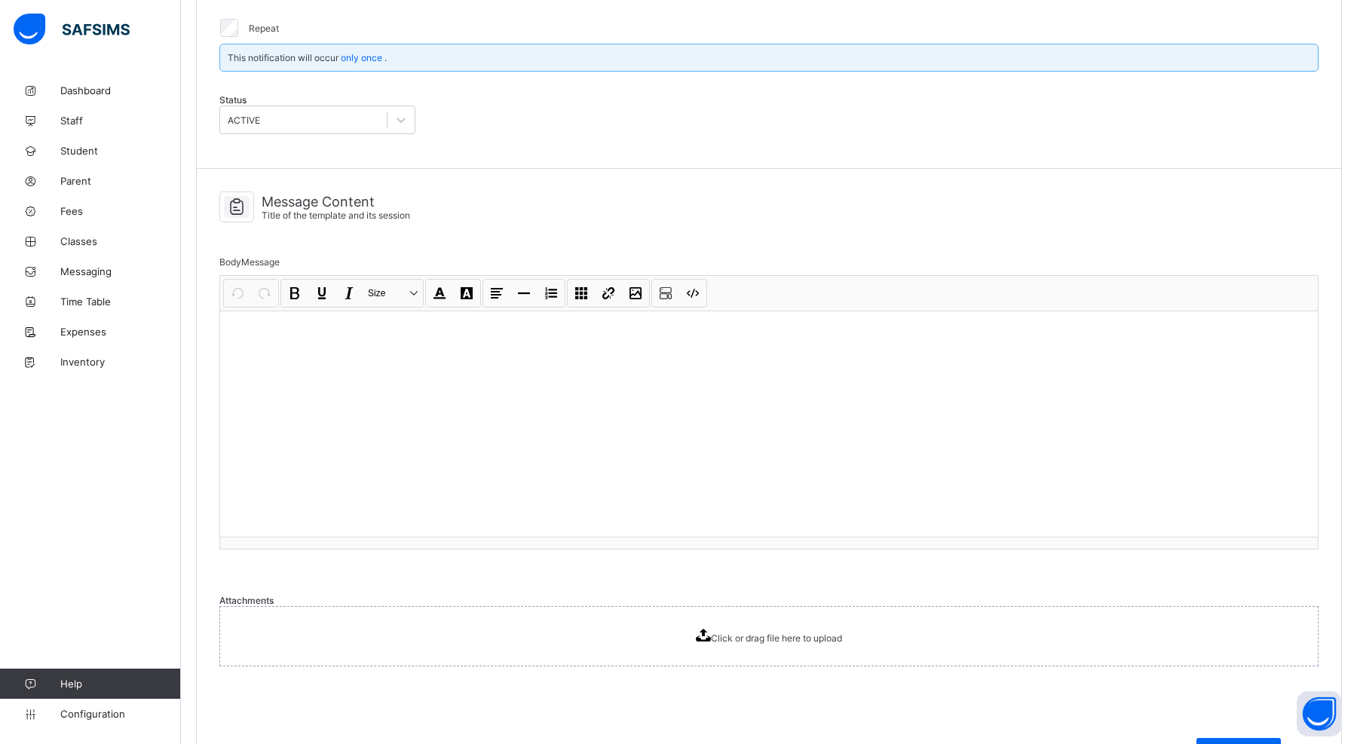
scroll to position [679, 0]
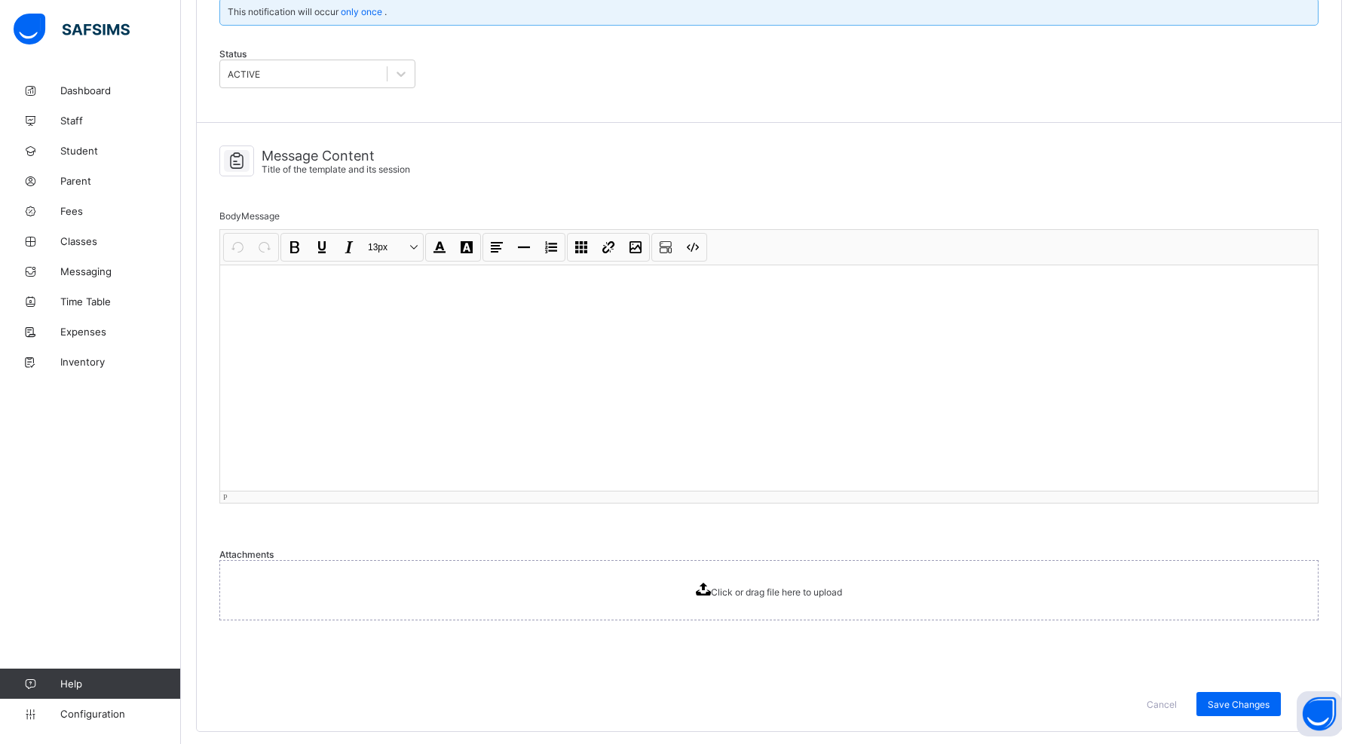
click at [423, 320] on div at bounding box center [769, 378] width 1098 height 226
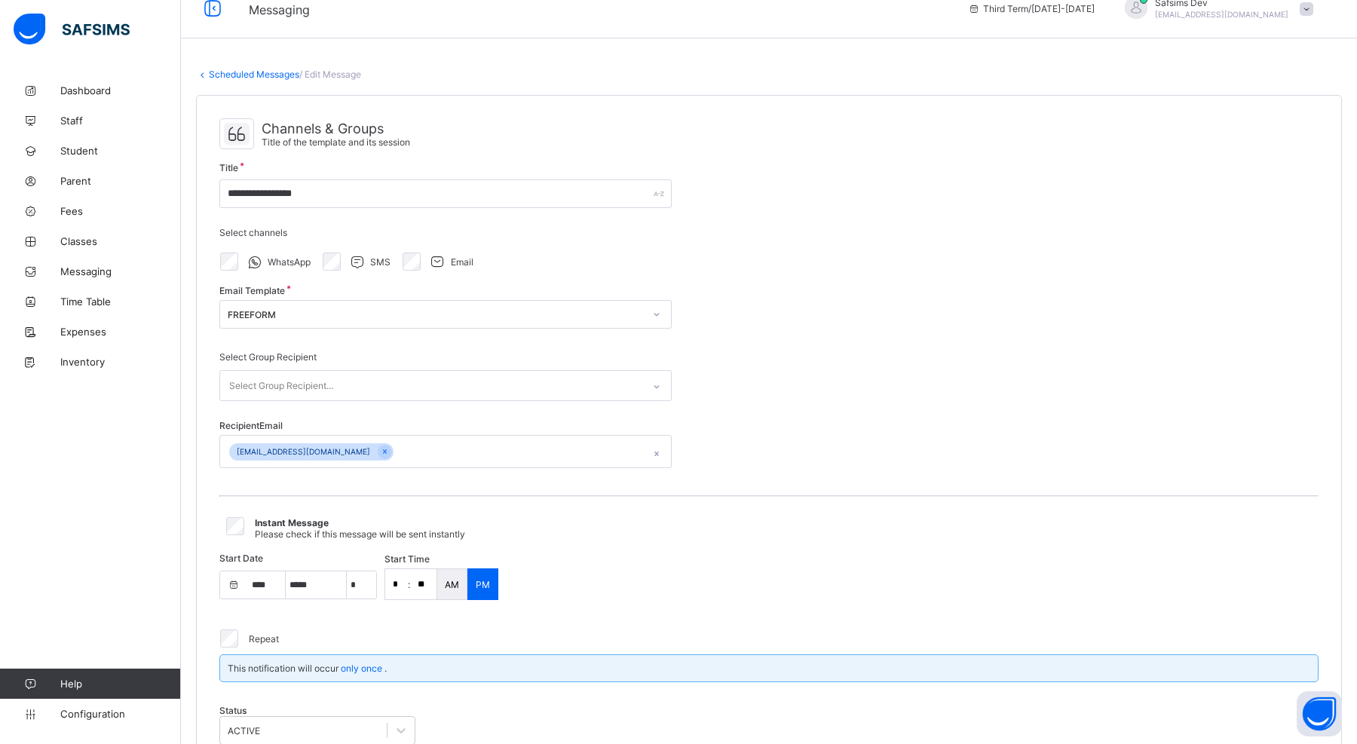
scroll to position [0, 0]
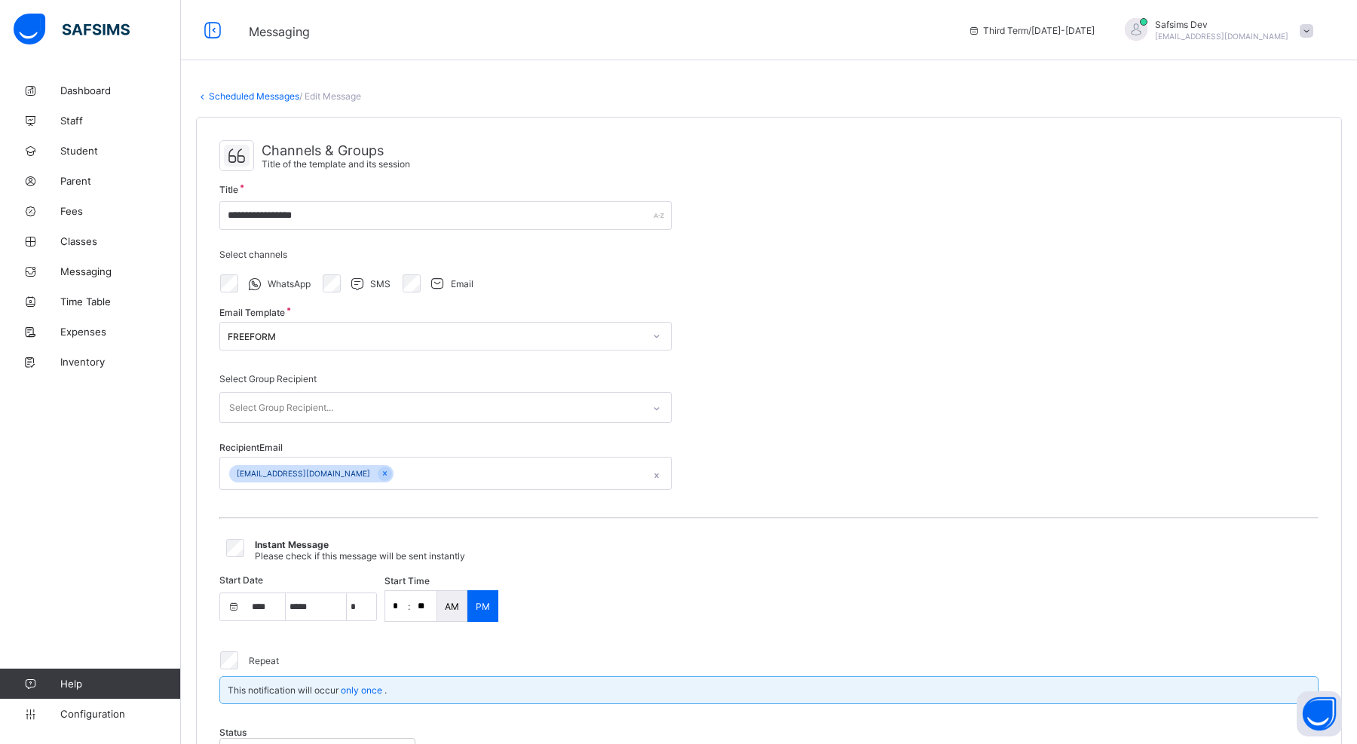
click at [235, 97] on link "Scheduled Messages" at bounding box center [254, 95] width 90 height 11
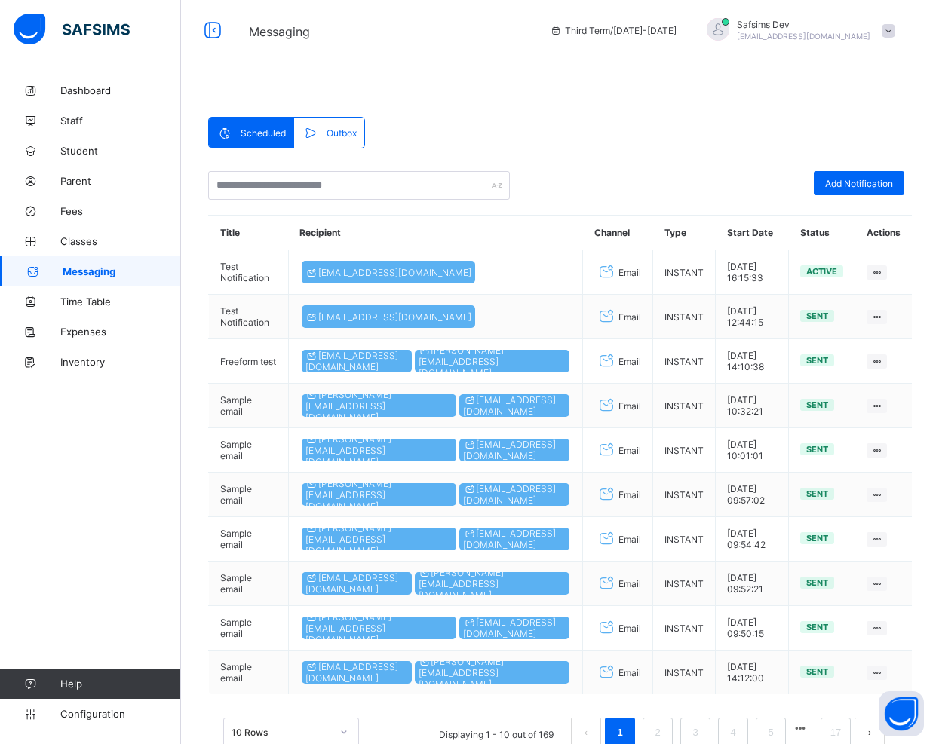
click at [704, 86] on div "Scheduled Outbox Scheduled Outbox Add Notification Title Recipient Channel Type…" at bounding box center [560, 450] width 758 height 750
click at [551, 107] on div "Scheduled Outbox Scheduled Outbox Add Notification Title Recipient Channel Type…" at bounding box center [560, 450] width 758 height 750
click at [302, 127] on icon at bounding box center [310, 132] width 17 height 15
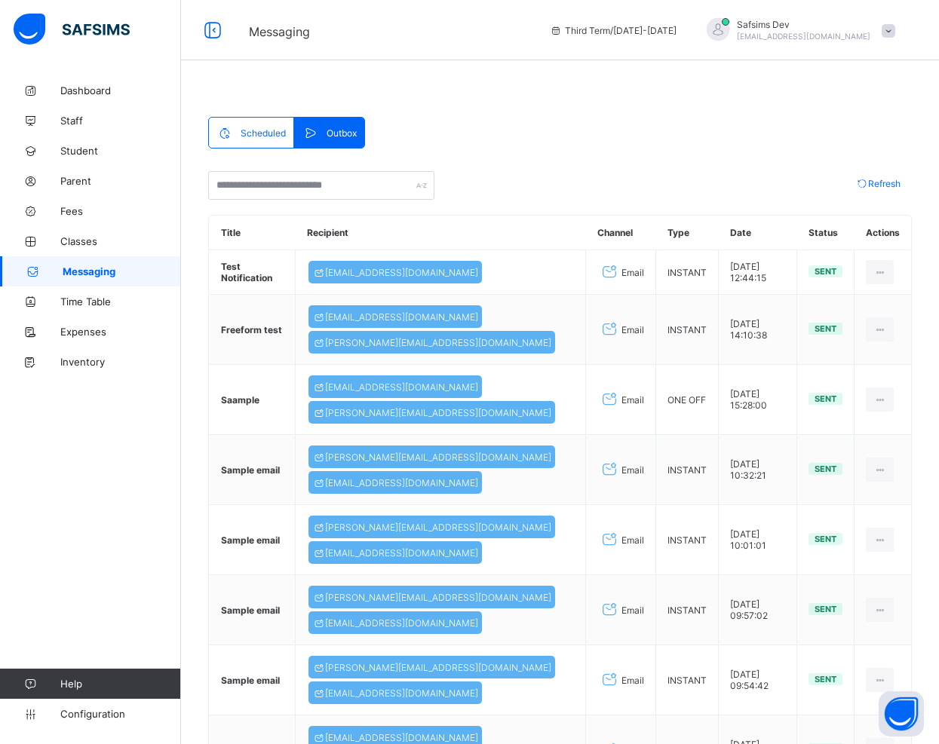
click at [259, 124] on div "Scheduled" at bounding box center [251, 133] width 85 height 30
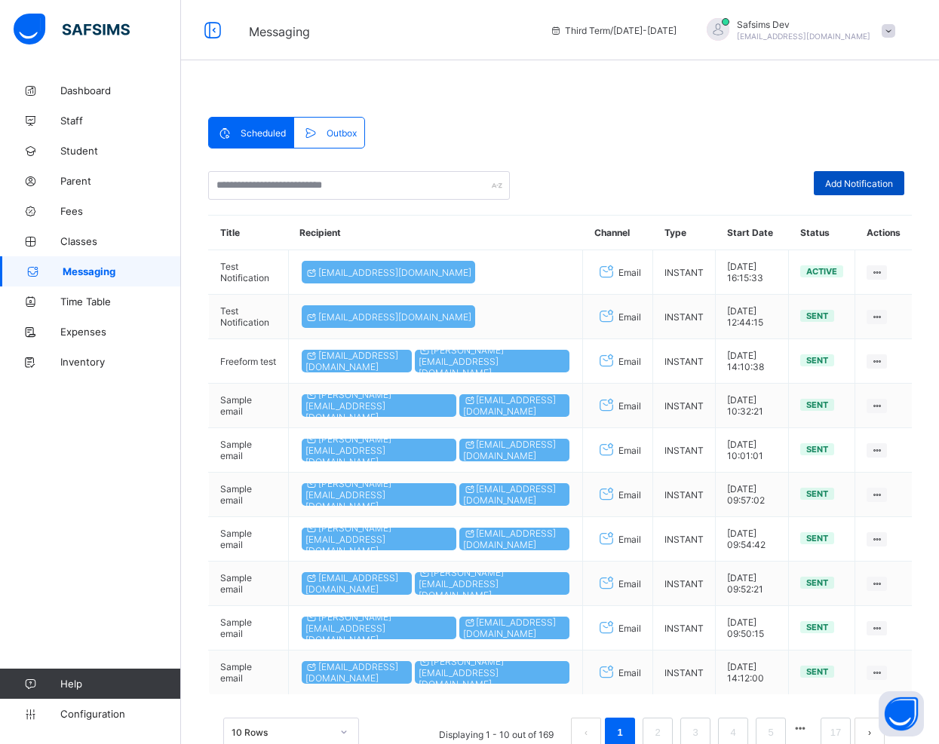
click at [840, 188] on span "Add Notification" at bounding box center [859, 183] width 68 height 11
select select "*"
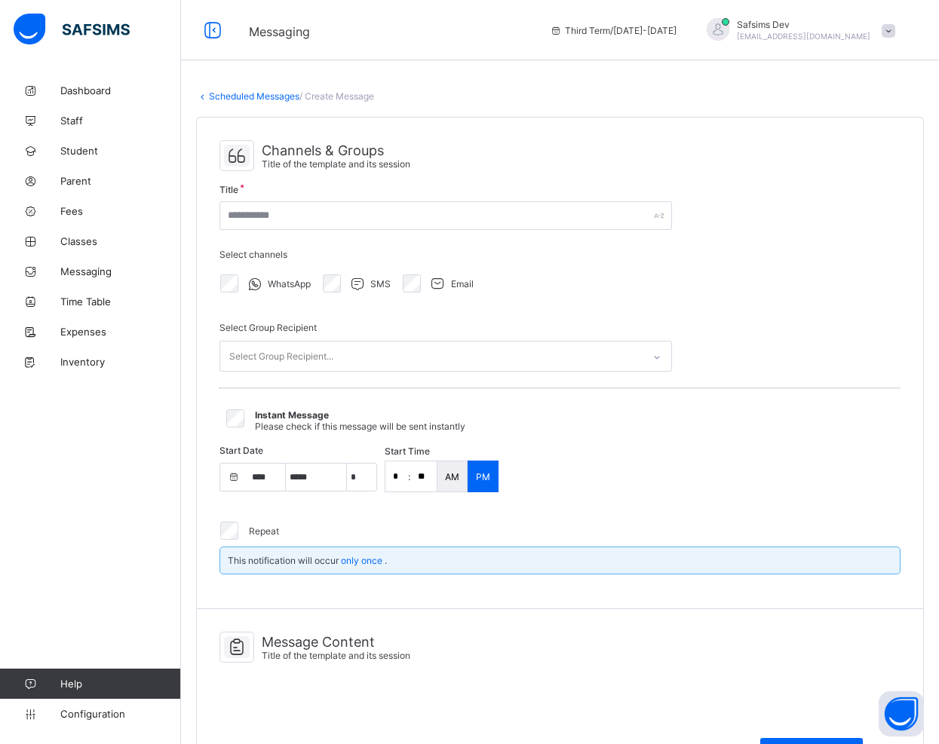
click at [615, 127] on div "Channels & Groups Title of the template and its session Title Select channels W…" at bounding box center [560, 364] width 726 height 492
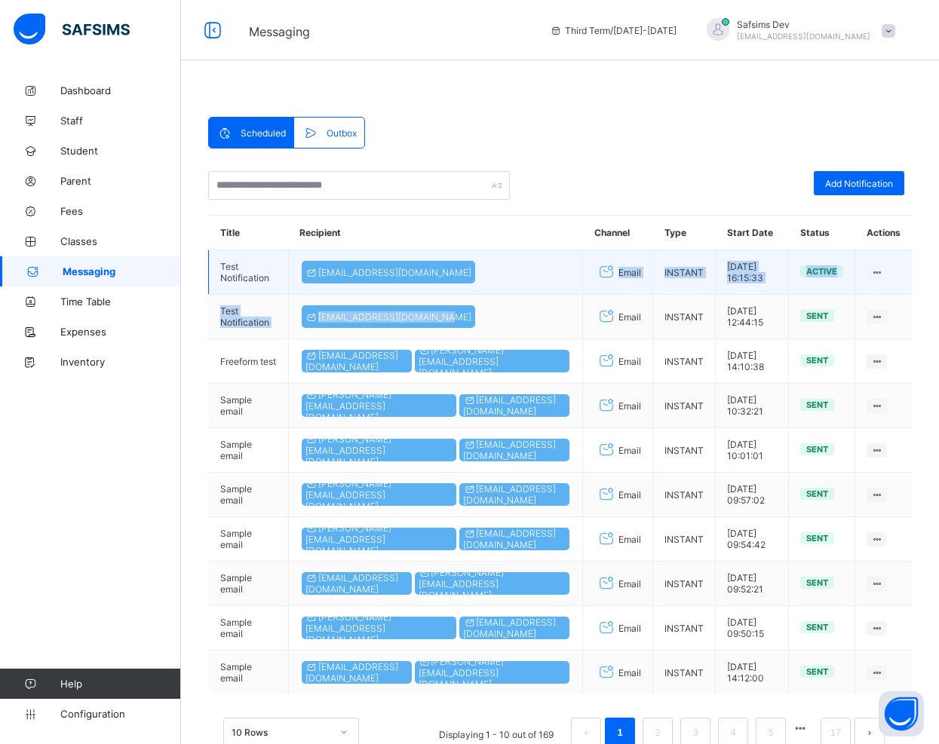
drag, startPoint x: 572, startPoint y: 342, endPoint x: 604, endPoint y: 291, distance: 60.0
click at [604, 291] on tbody "Test Notification [EMAIL_ADDRESS][DOMAIN_NAME] Email INSTANT [DATE] 16:15:33 Ac…" at bounding box center [561, 472] width 704 height 445
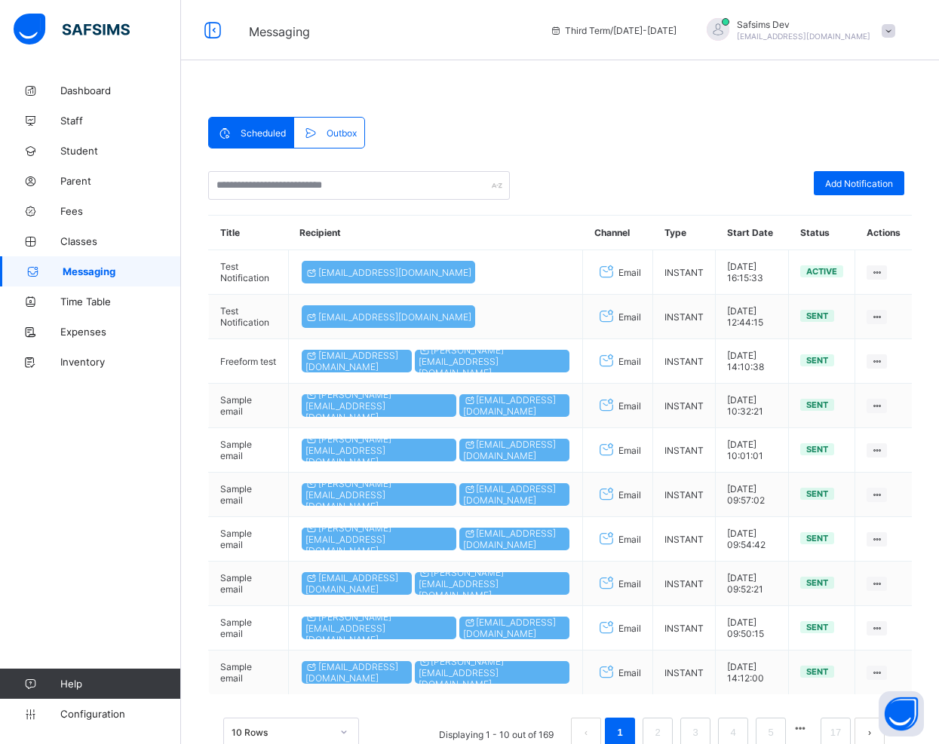
click at [602, 145] on div "Scheduled Outbox Scheduled Outbox Add Notification Title Recipient Channel Type…" at bounding box center [560, 450] width 704 height 667
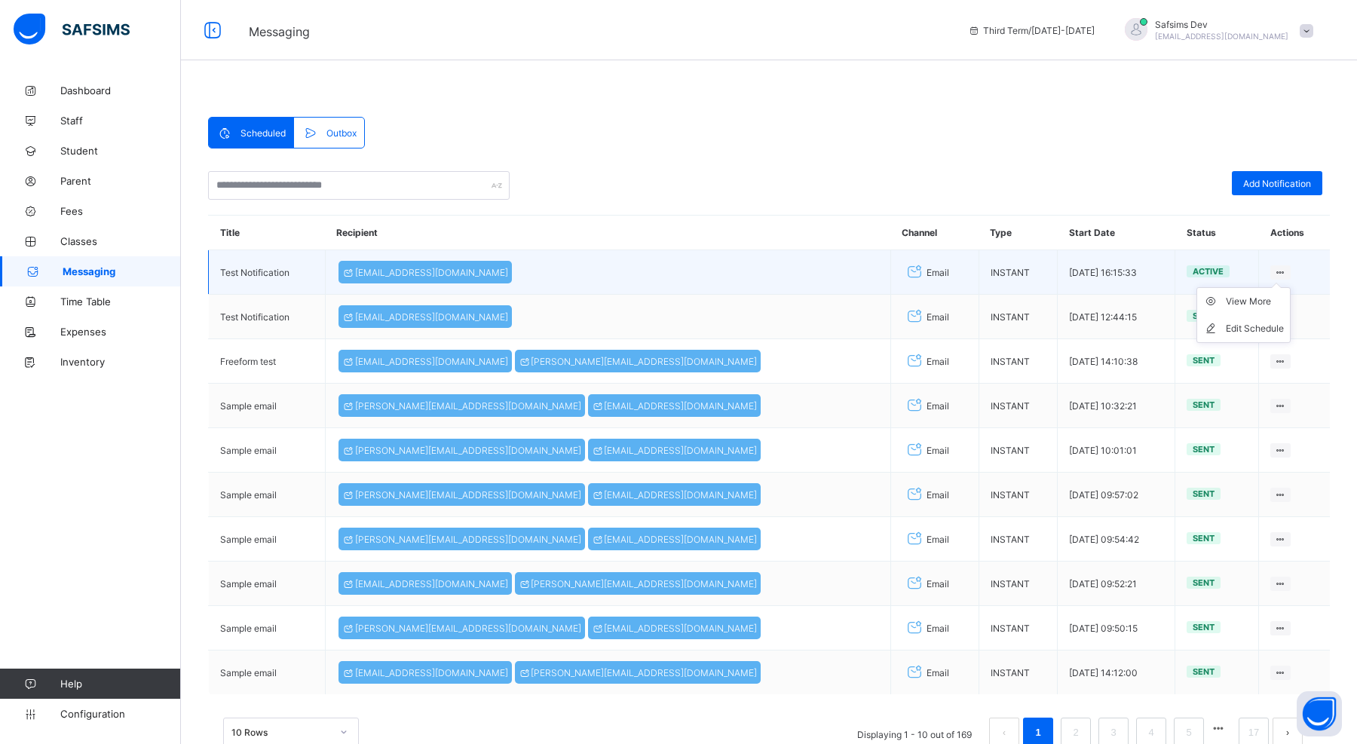
click at [1271, 287] on ul "View More Edit Schedule" at bounding box center [1244, 315] width 94 height 56
click at [1252, 327] on div "Edit Schedule" at bounding box center [1255, 328] width 58 height 15
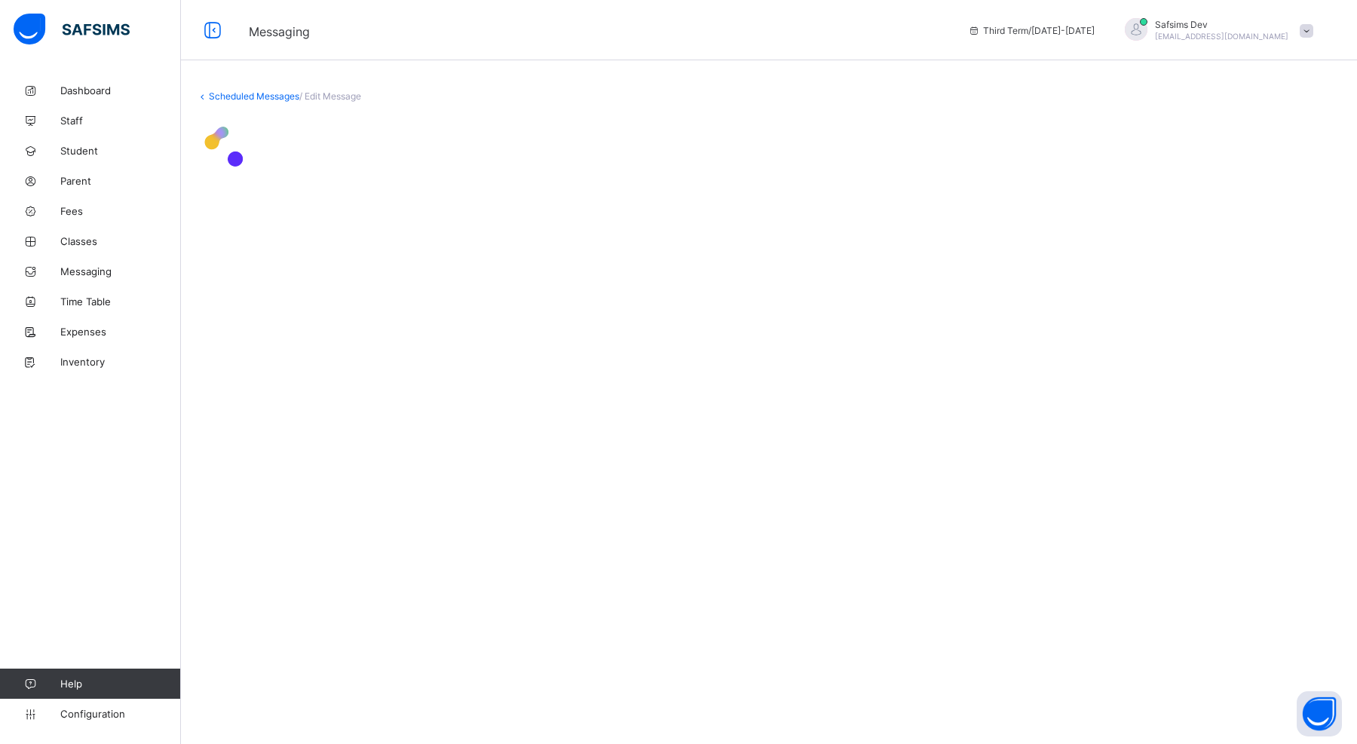
select select "*"
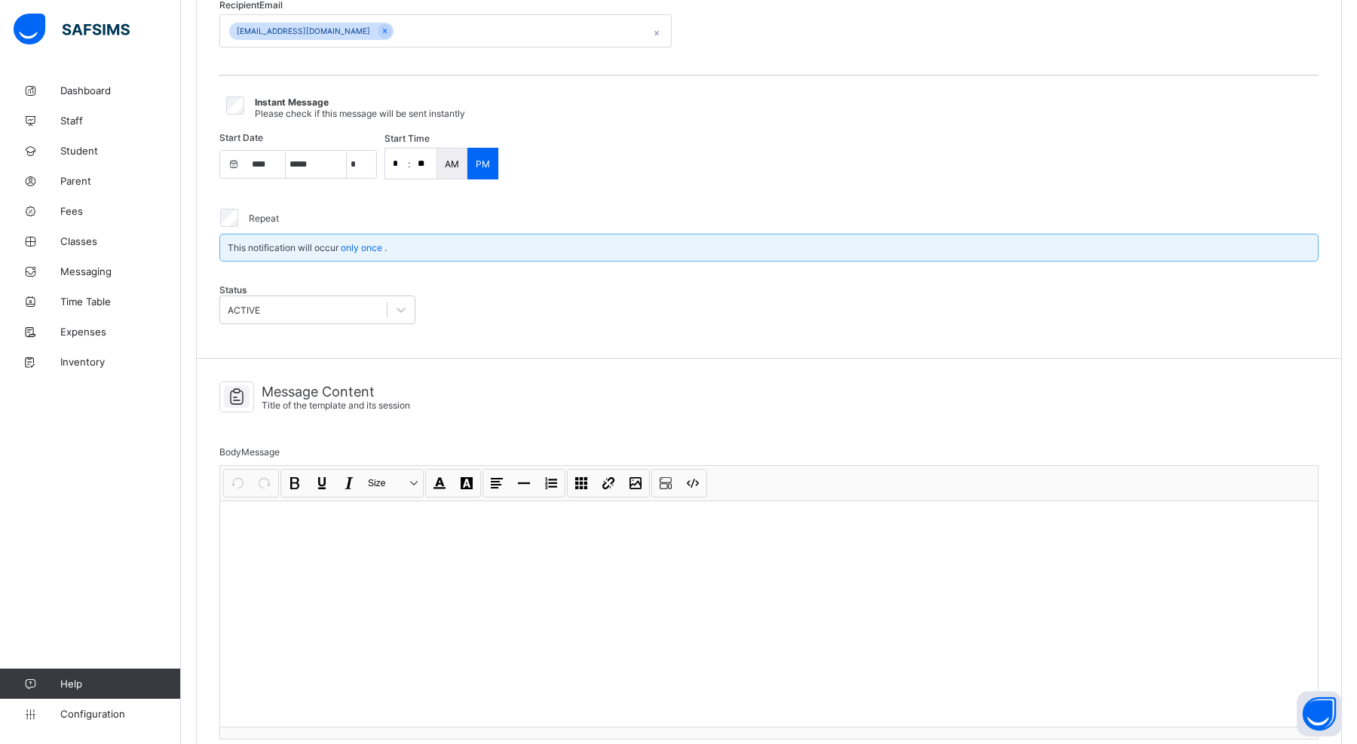
scroll to position [431, 0]
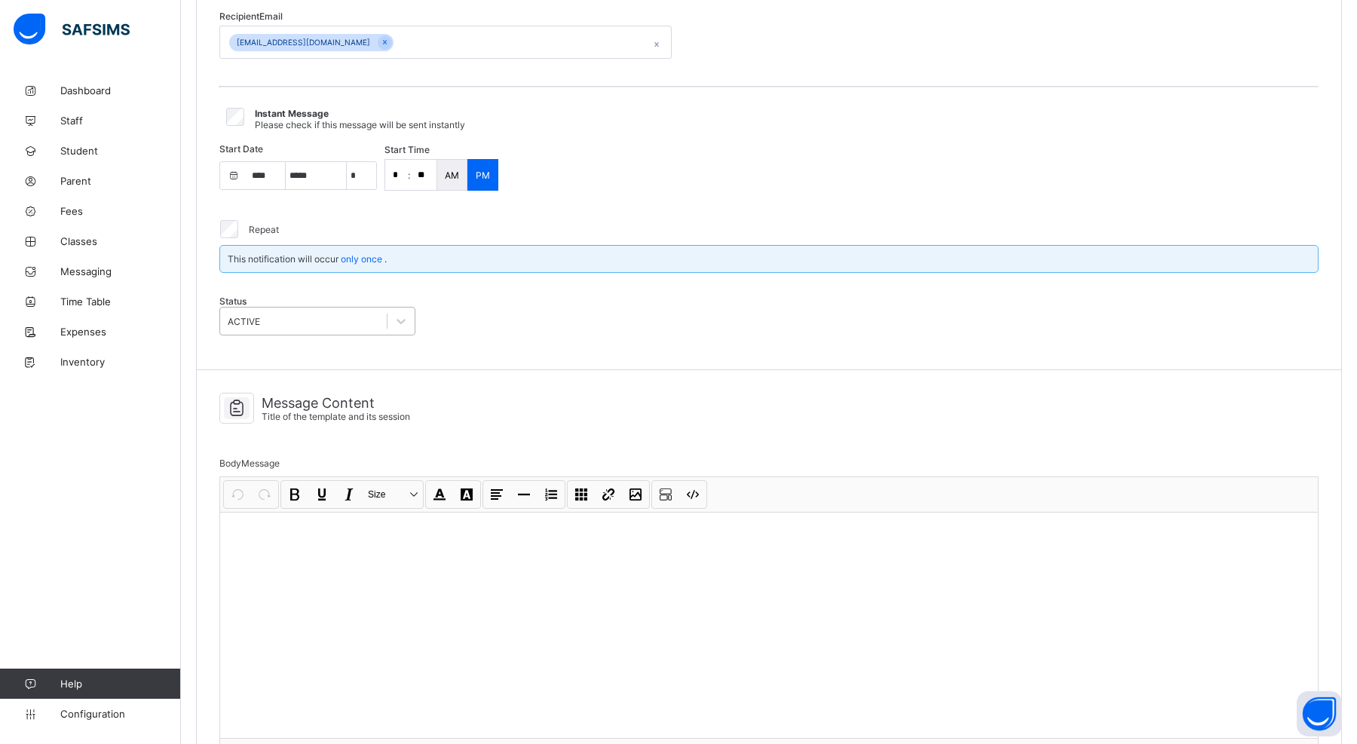
click at [260, 323] on div "ACTIVE" at bounding box center [244, 321] width 32 height 11
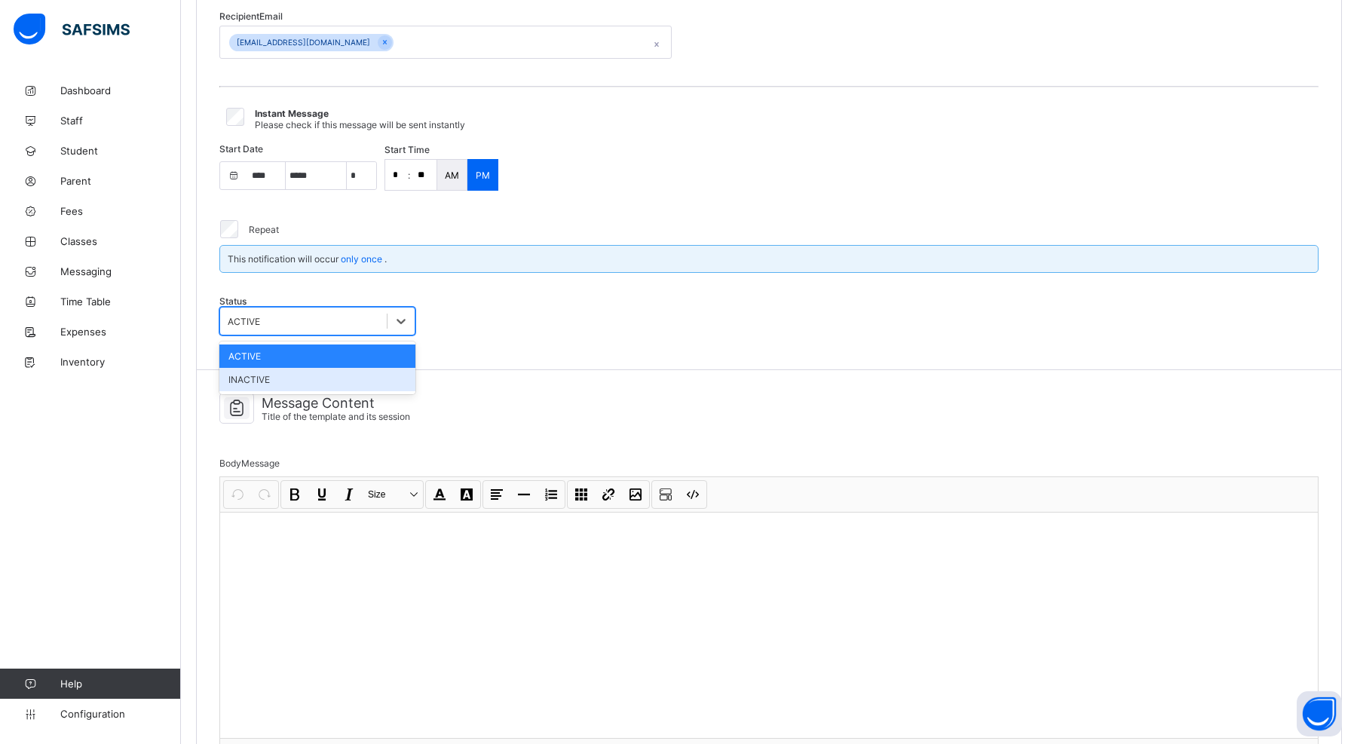
click at [293, 376] on div "INACTIVE" at bounding box center [317, 379] width 196 height 23
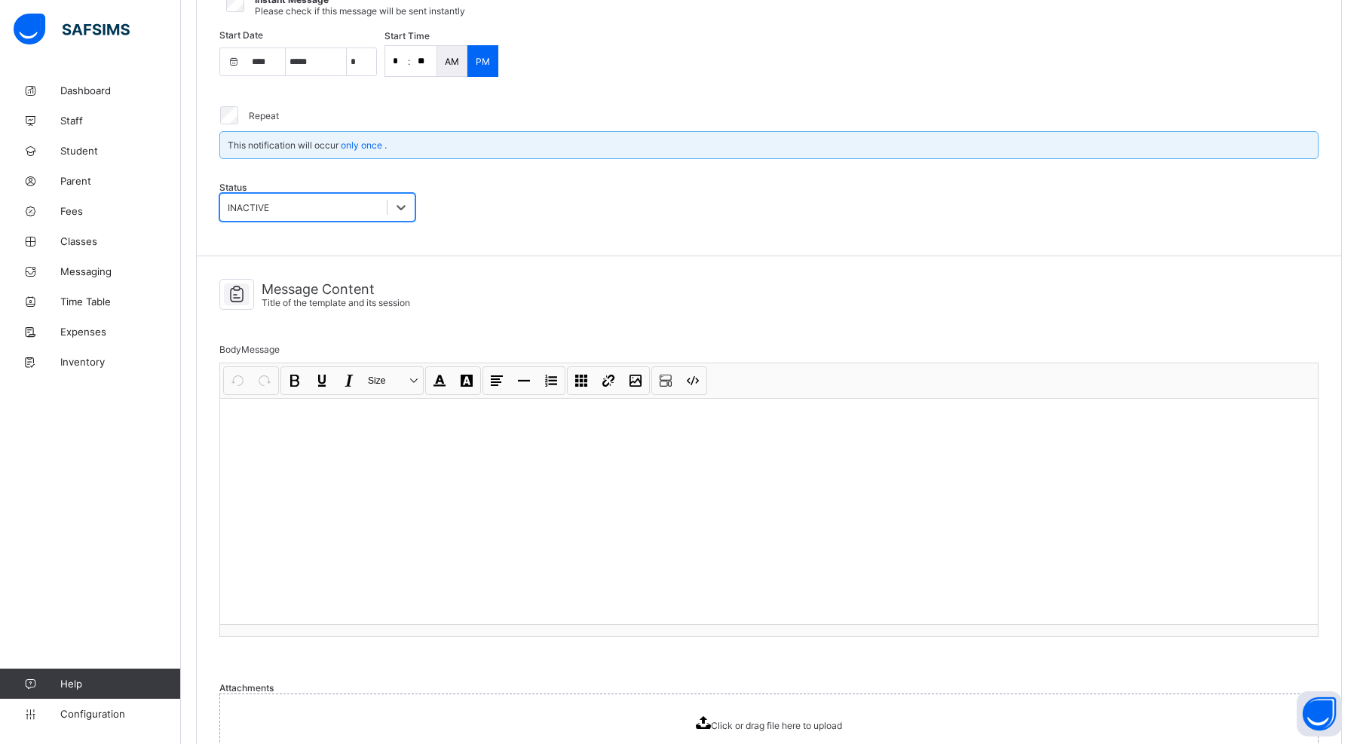
scroll to position [679, 0]
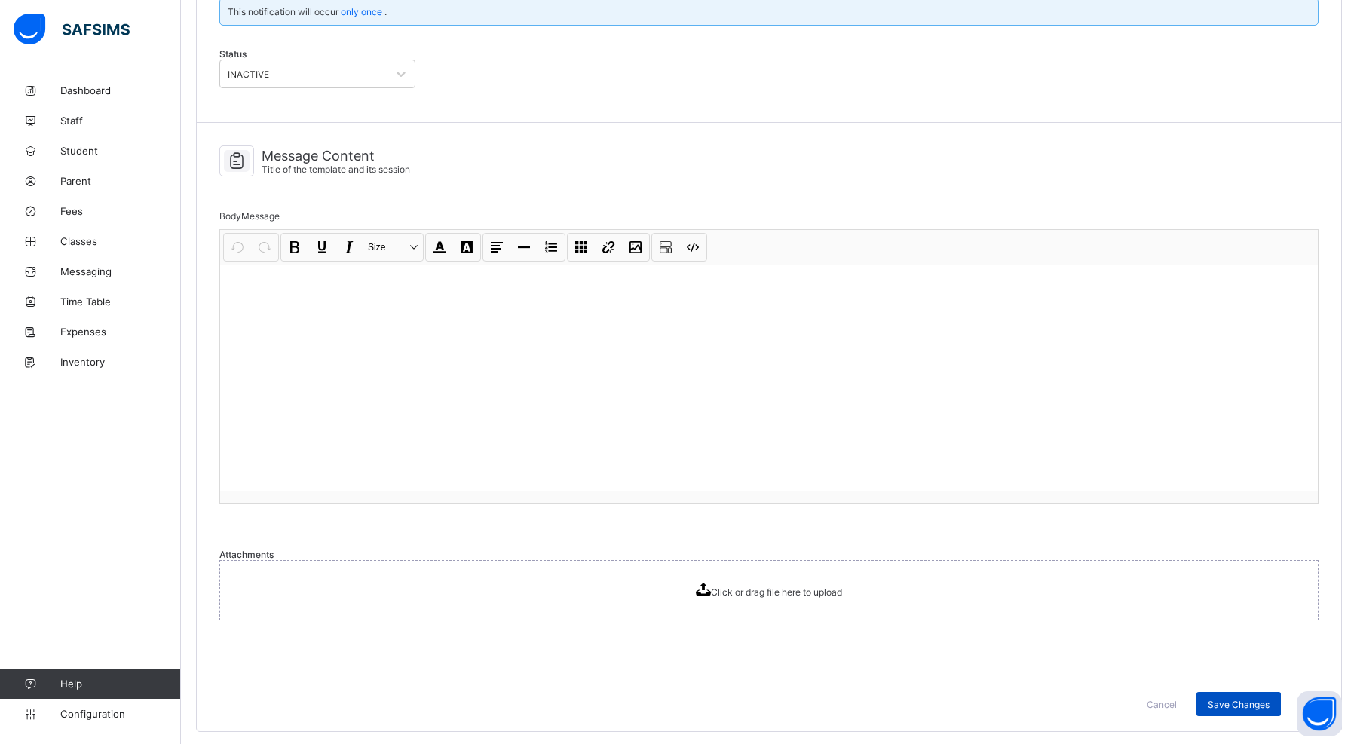
click at [1231, 699] on span "Save Changes" at bounding box center [1239, 704] width 62 height 11
click at [754, 401] on div at bounding box center [769, 378] width 1098 height 226
click at [1243, 694] on div "Save Changes" at bounding box center [1239, 704] width 84 height 24
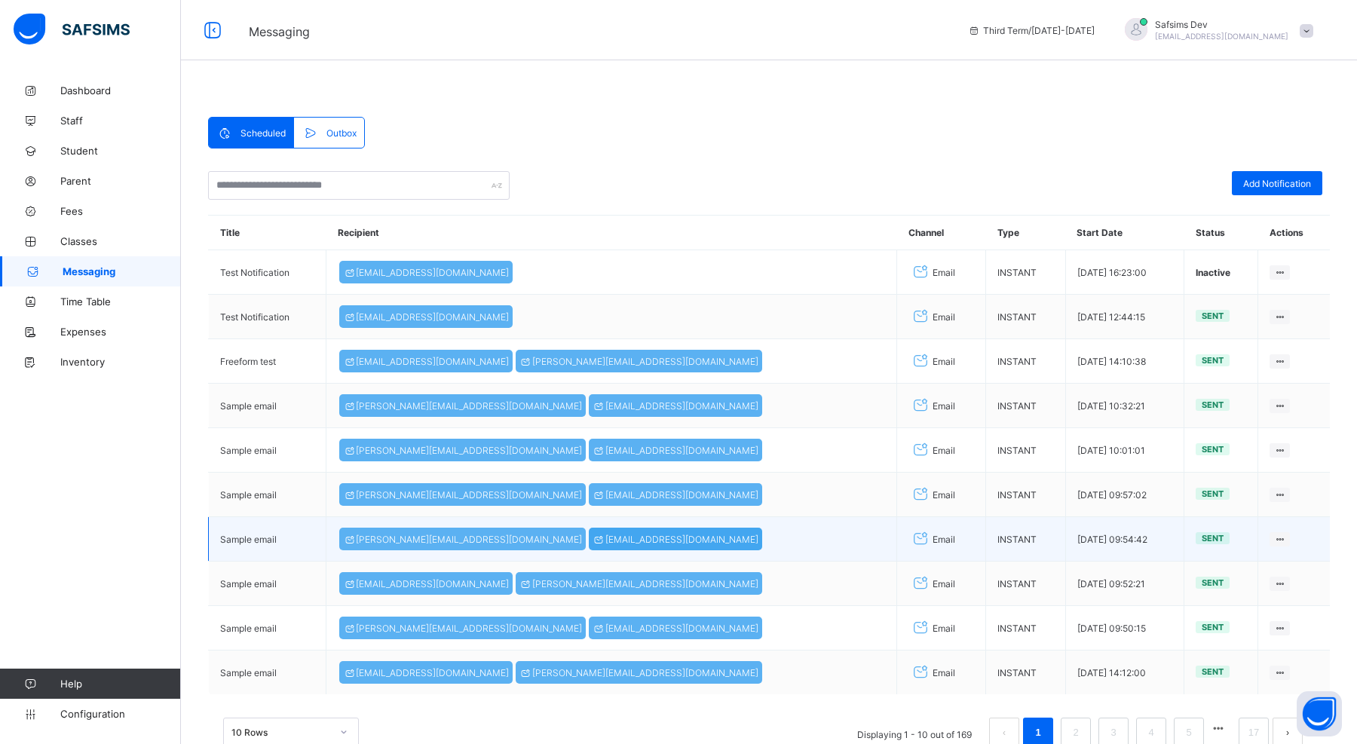
scroll to position [81, 0]
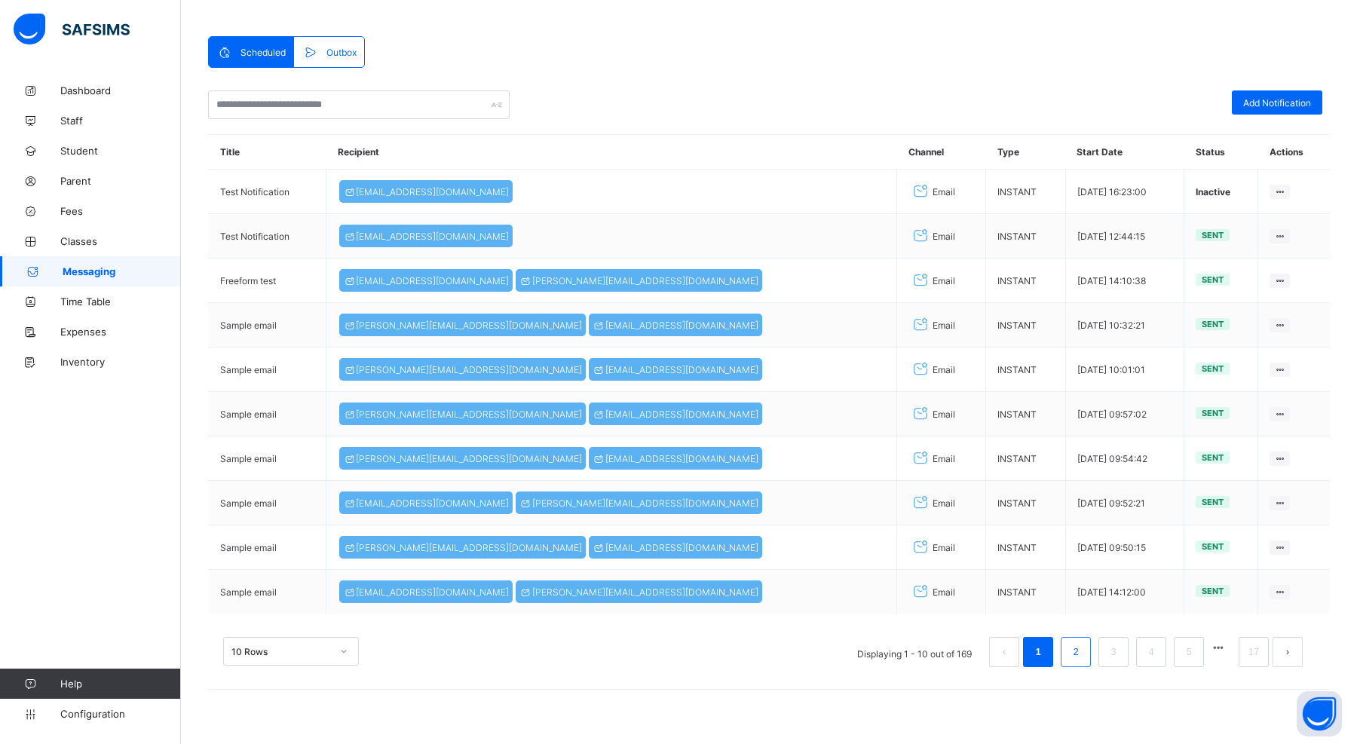
click at [1069, 640] on li "2" at bounding box center [1076, 652] width 30 height 30
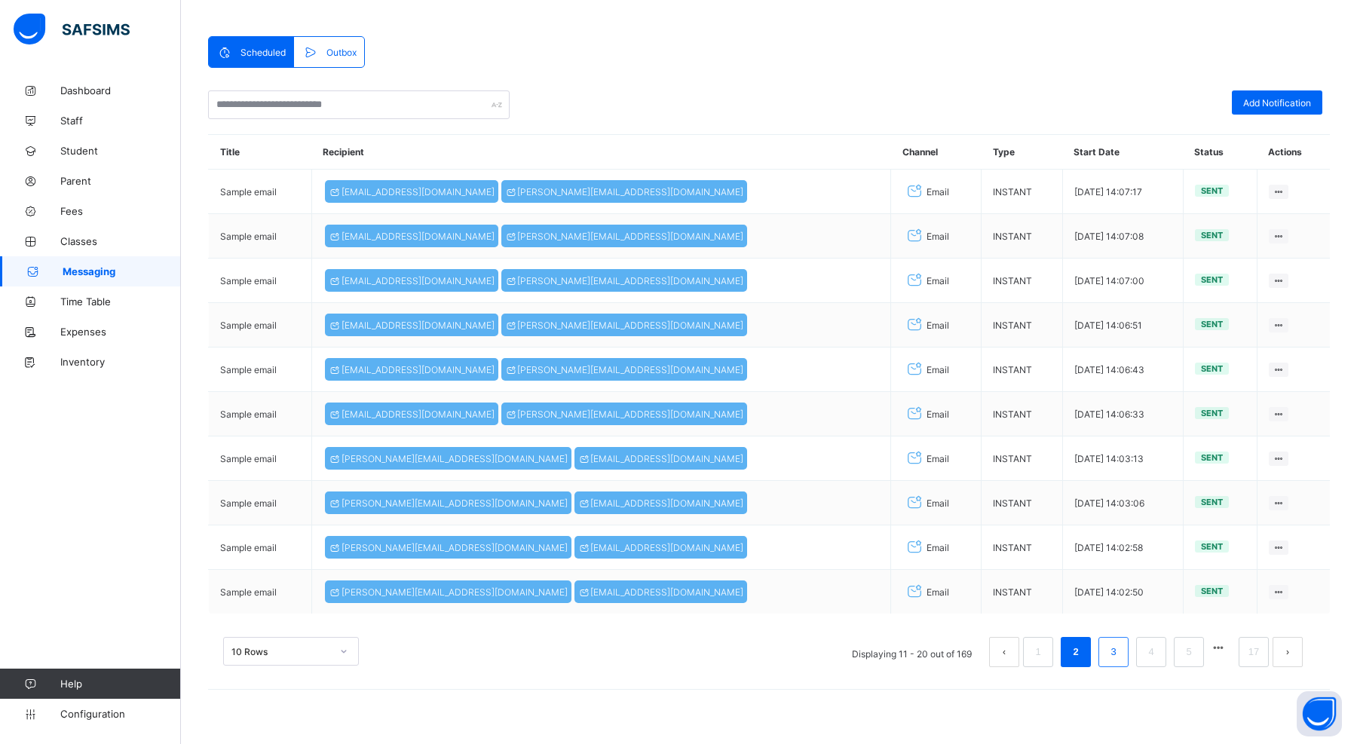
click at [1126, 653] on li "3" at bounding box center [1114, 652] width 30 height 30
click at [1138, 654] on li "4" at bounding box center [1151, 652] width 30 height 30
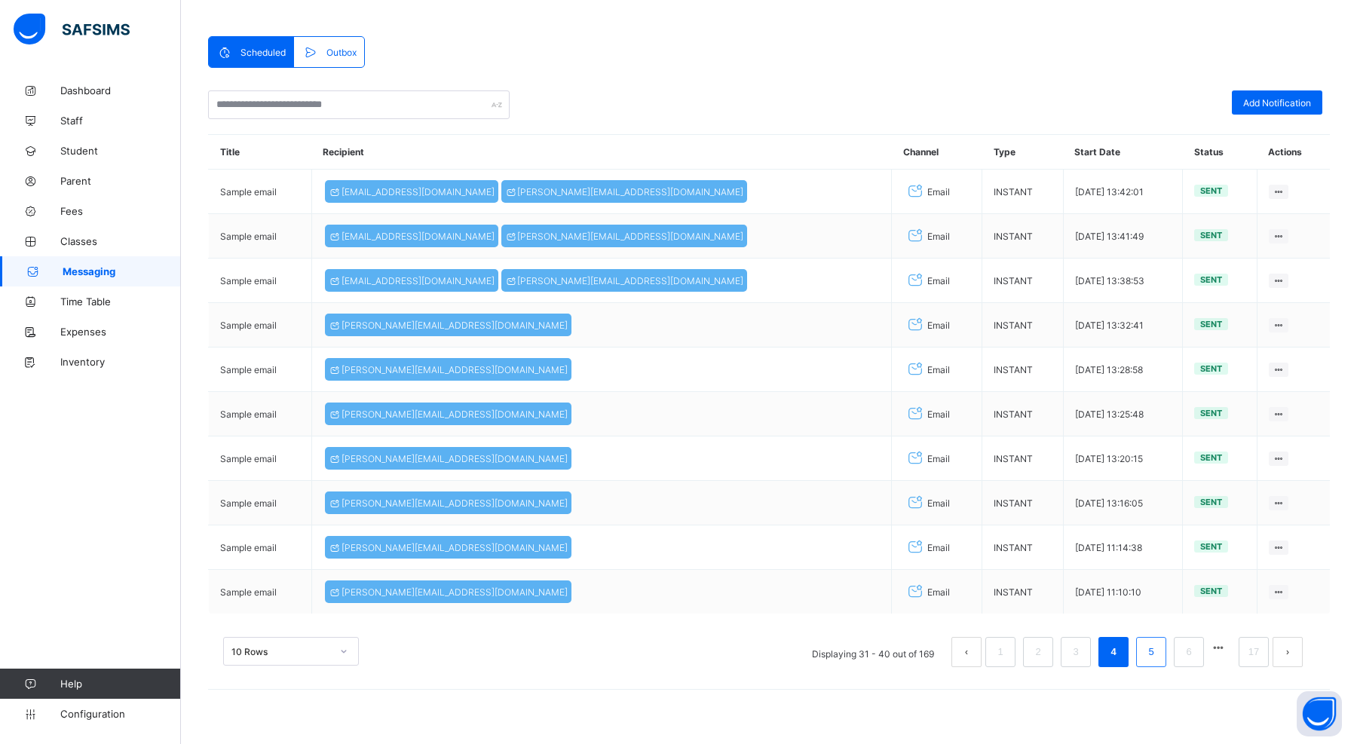
click at [1155, 647] on link "5" at bounding box center [1151, 652] width 14 height 20
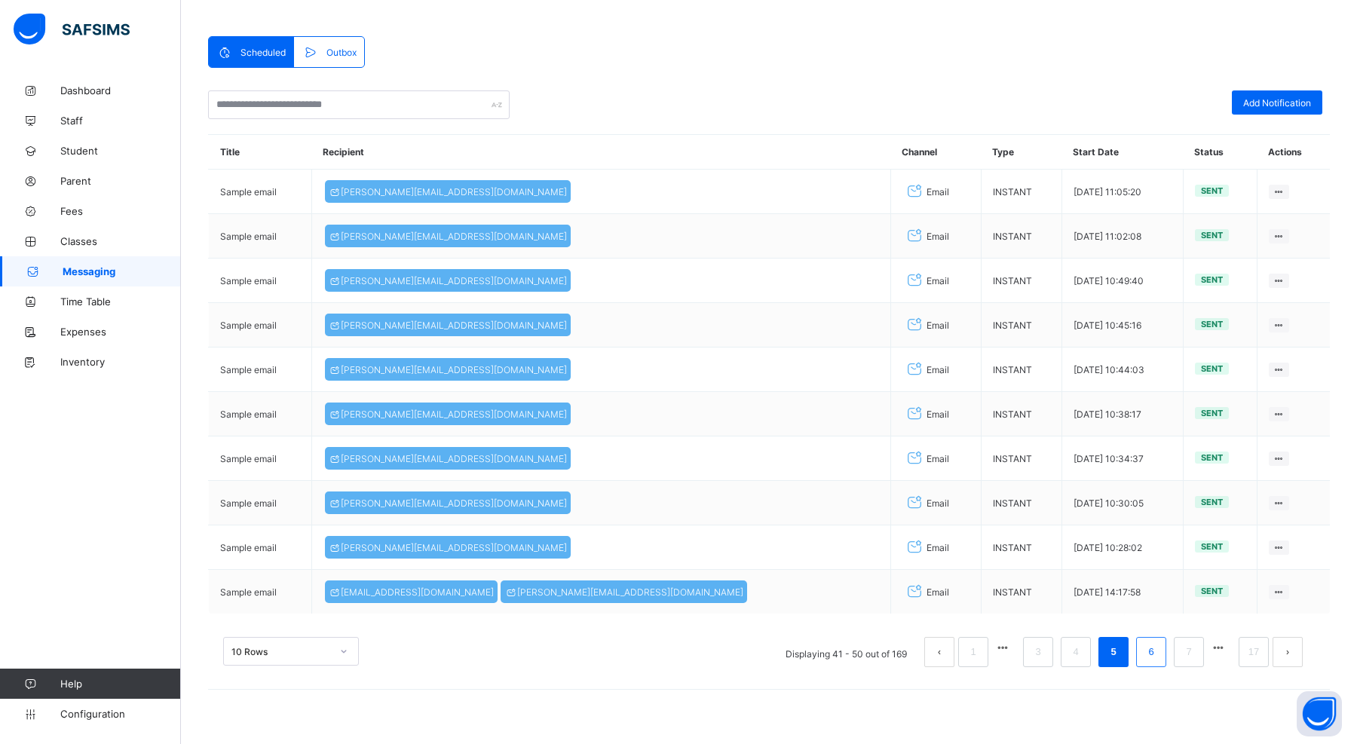
click at [1160, 651] on li "6" at bounding box center [1151, 652] width 30 height 30
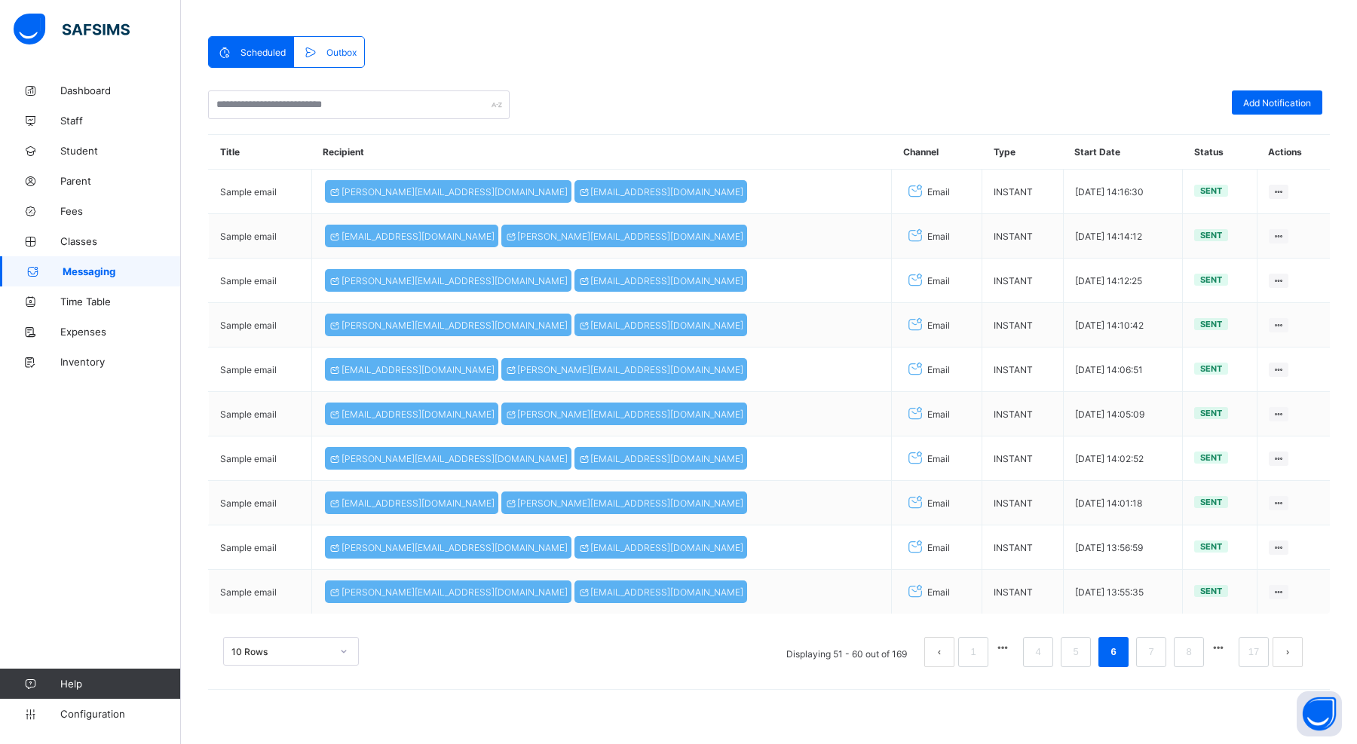
click at [1145, 643] on link "7" at bounding box center [1151, 652] width 14 height 20
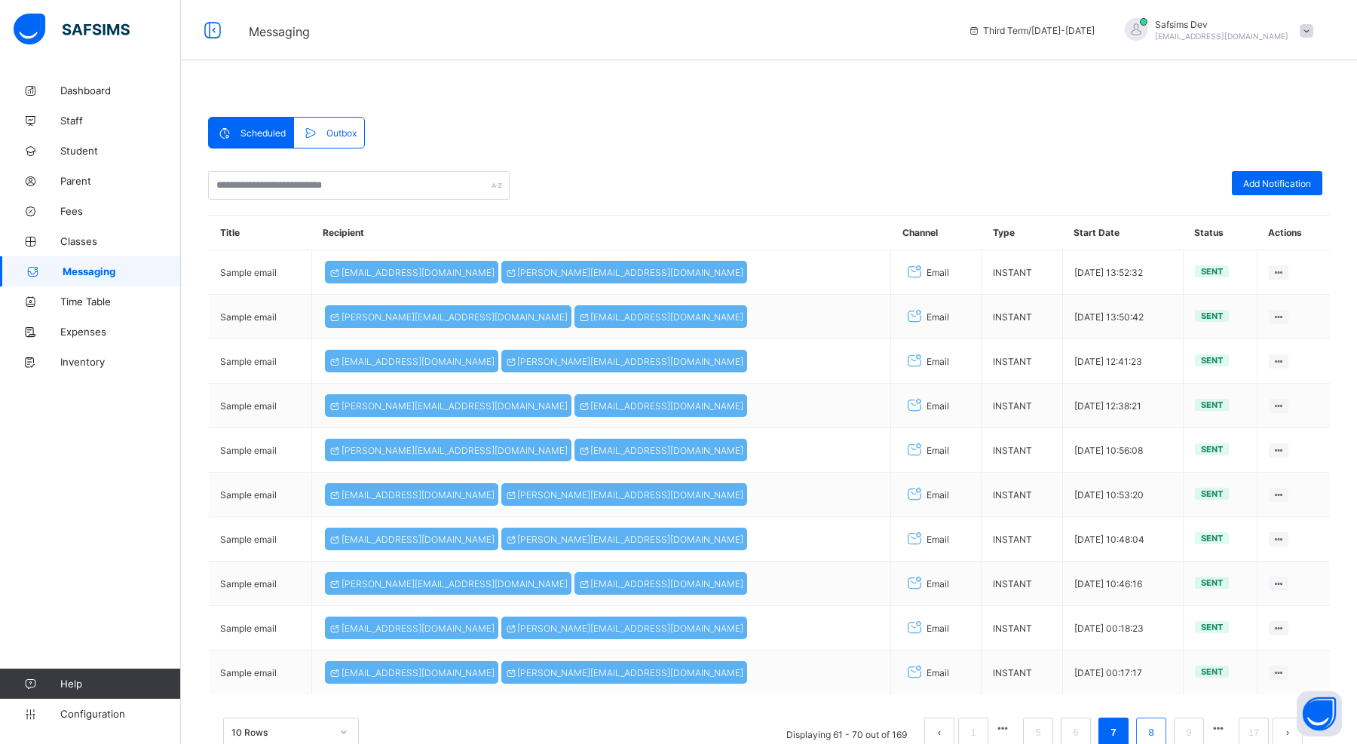
click at [1151, 735] on link "8" at bounding box center [1151, 733] width 14 height 20
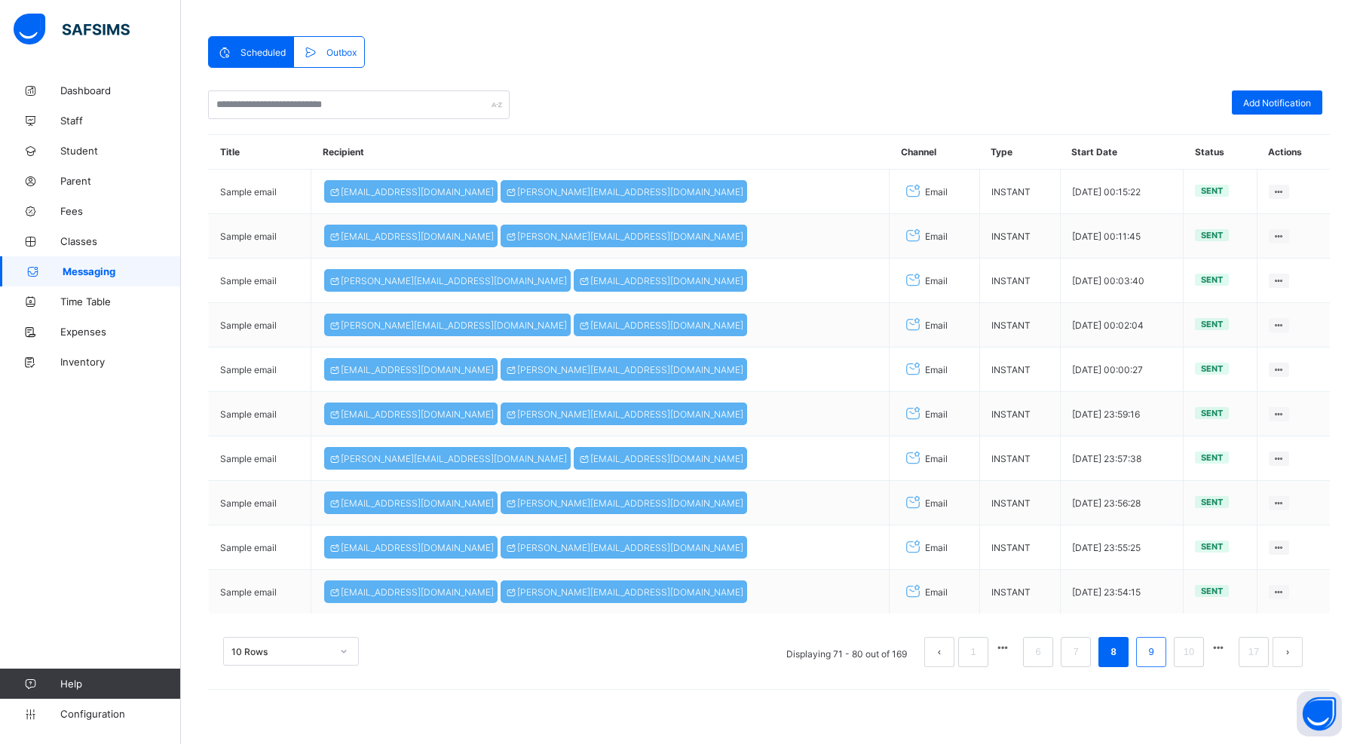
click at [1153, 649] on link "9" at bounding box center [1151, 652] width 14 height 20
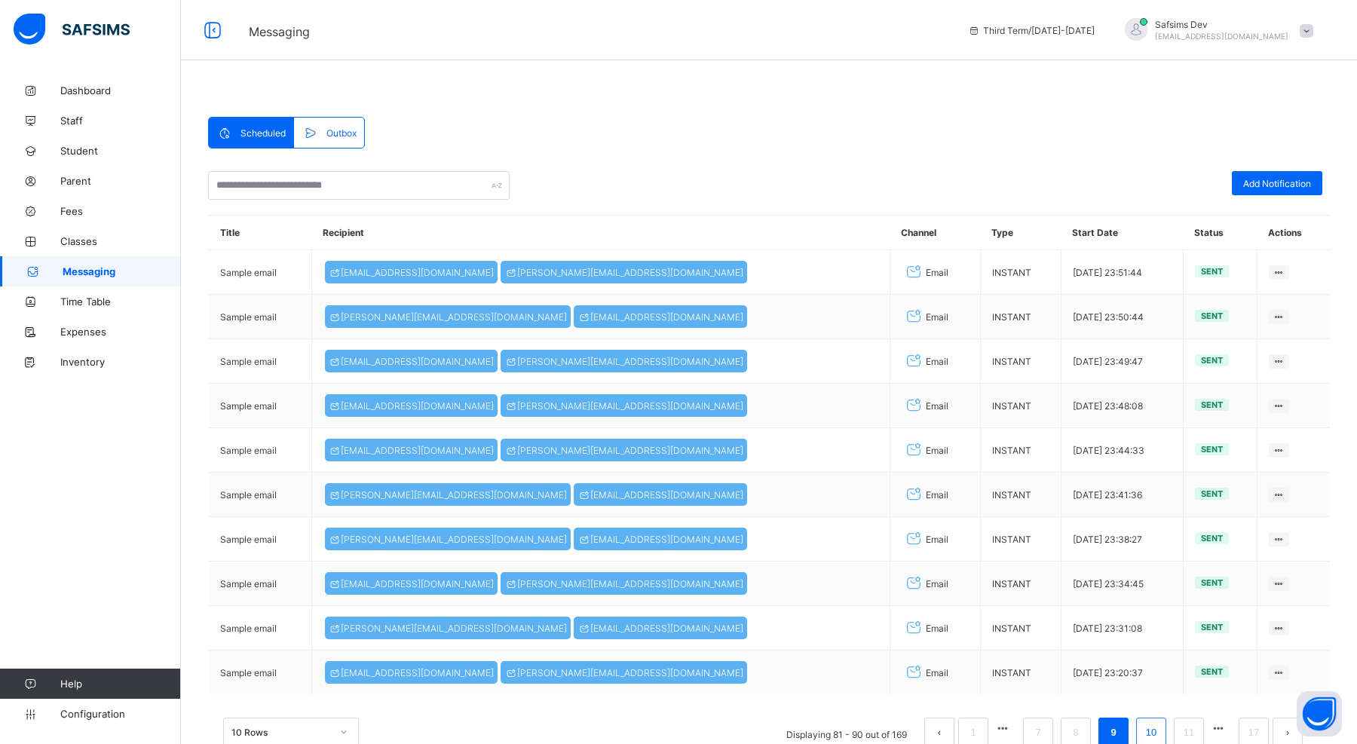
click at [1154, 728] on link "10" at bounding box center [1152, 733] width 20 height 20
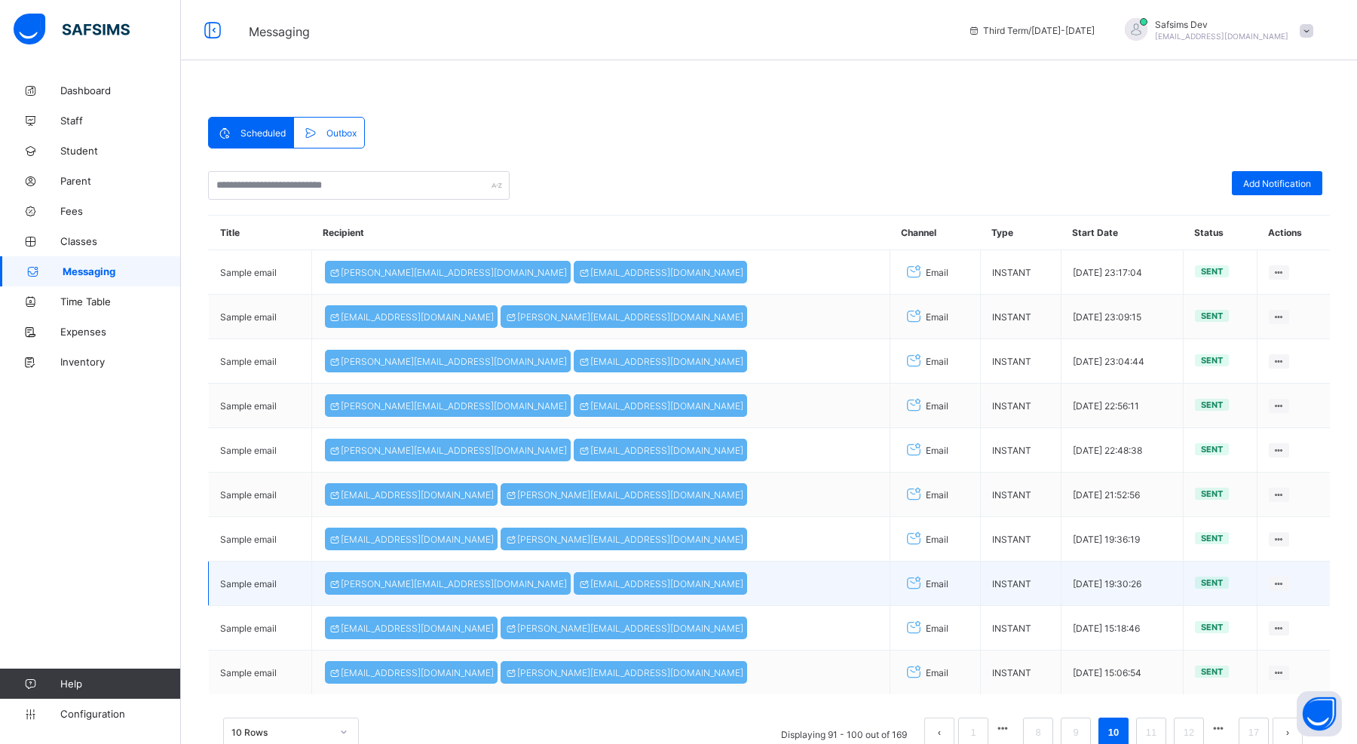
scroll to position [81, 0]
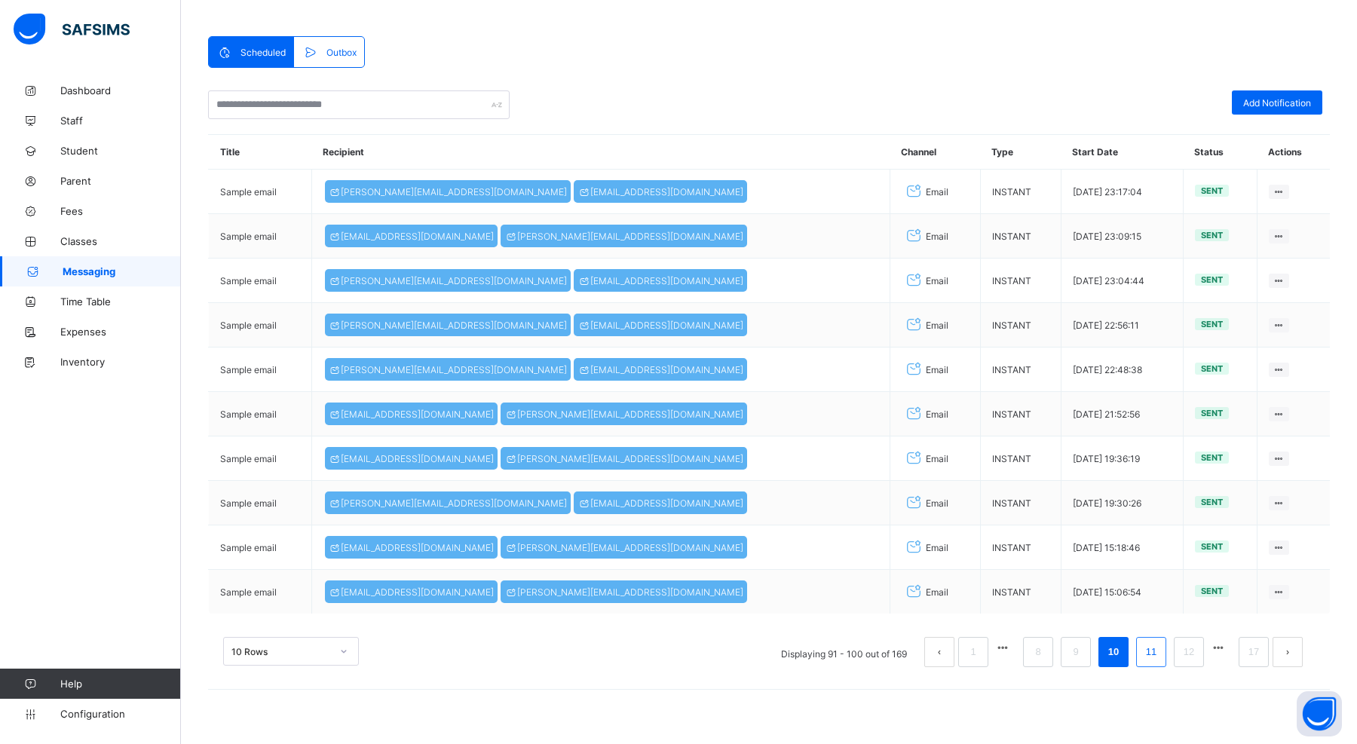
click at [1152, 655] on link "11" at bounding box center [1152, 652] width 20 height 20
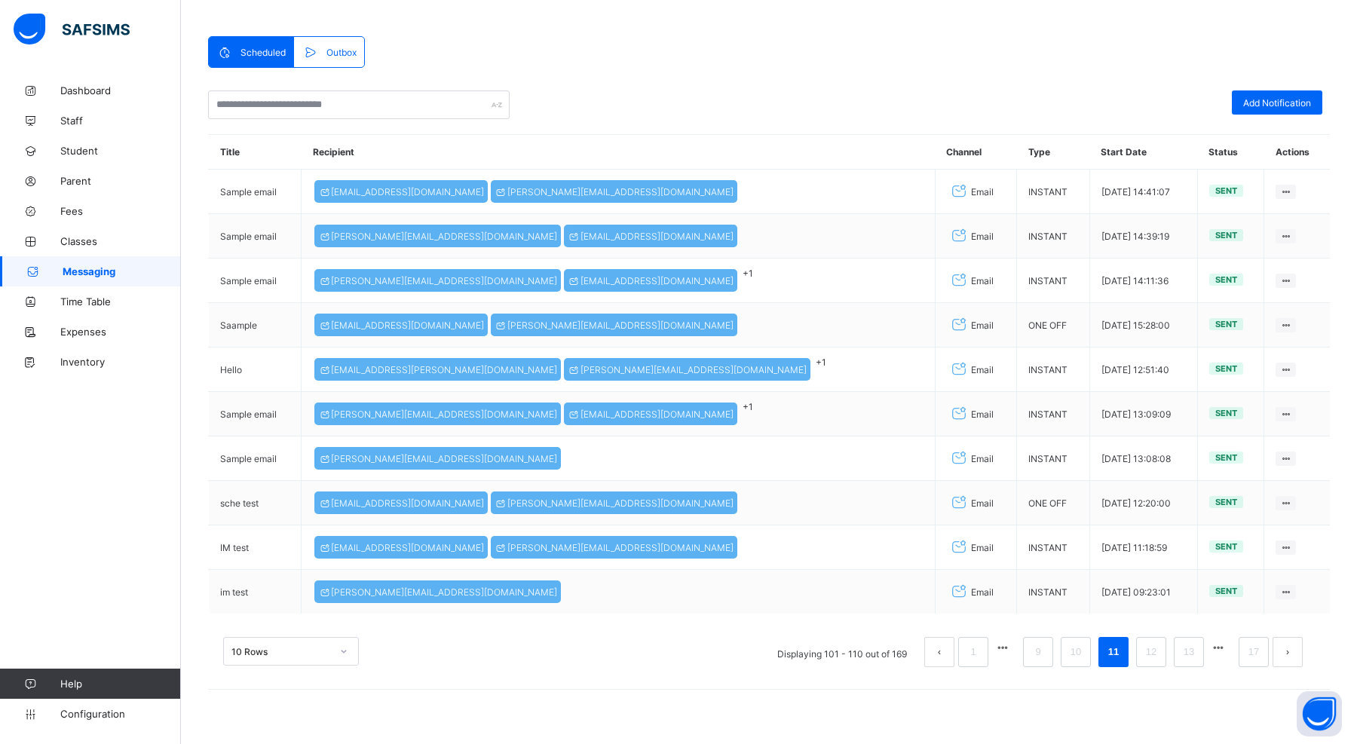
scroll to position [80, 0]
click at [1148, 659] on link "12" at bounding box center [1152, 653] width 20 height 20
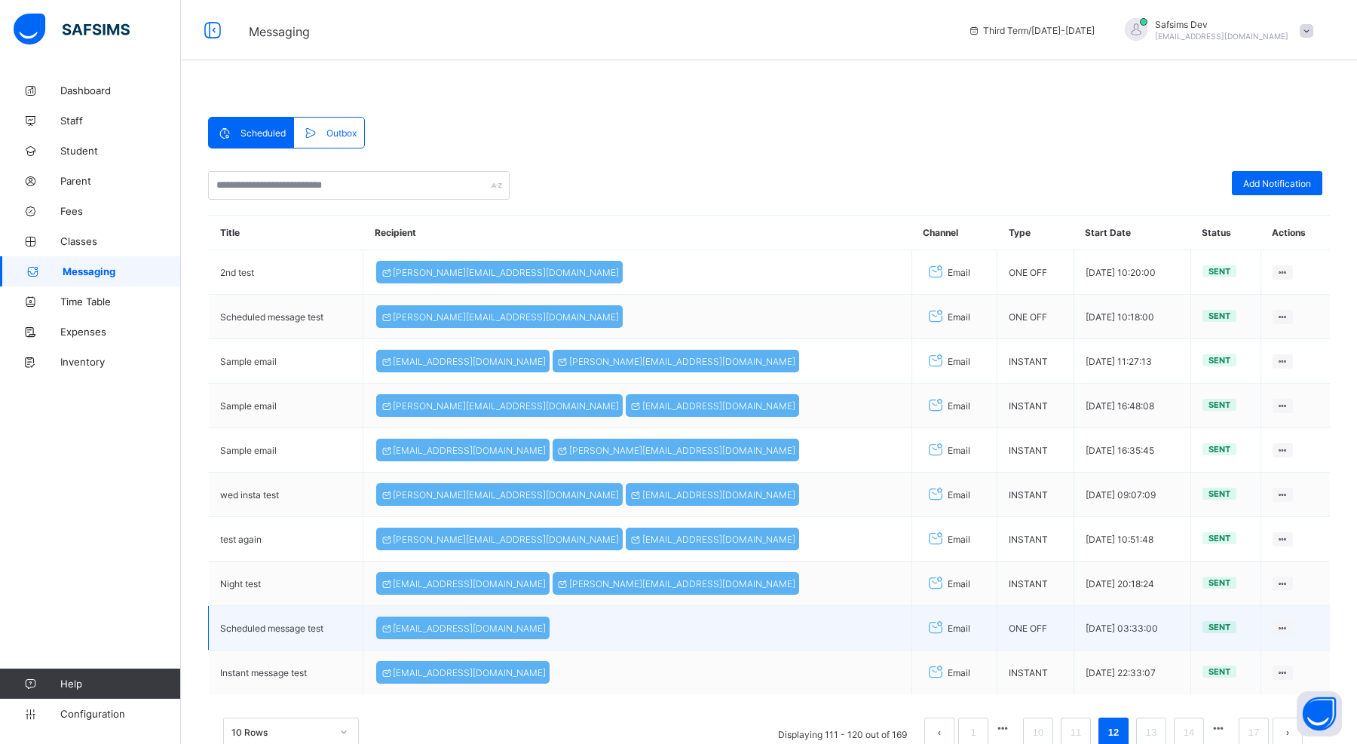
scroll to position [81, 0]
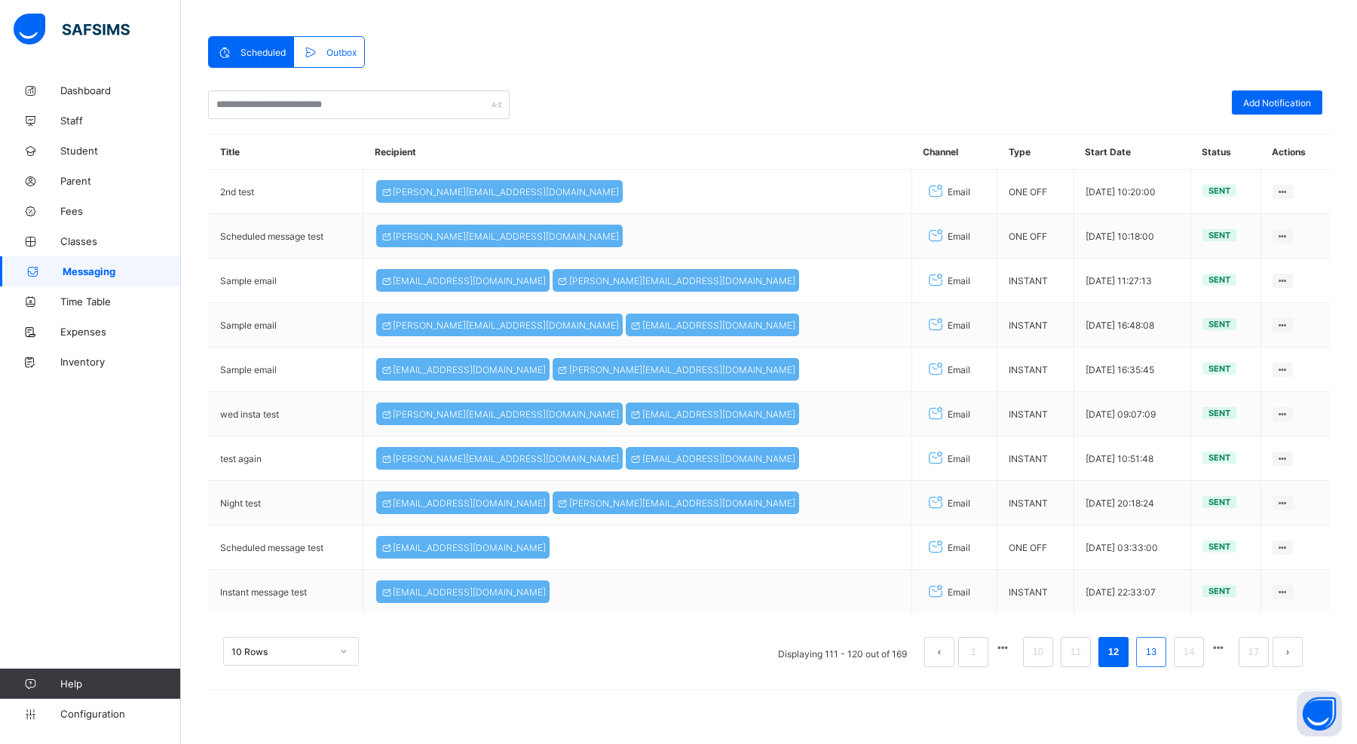
click at [1143, 644] on link "13" at bounding box center [1152, 652] width 20 height 20
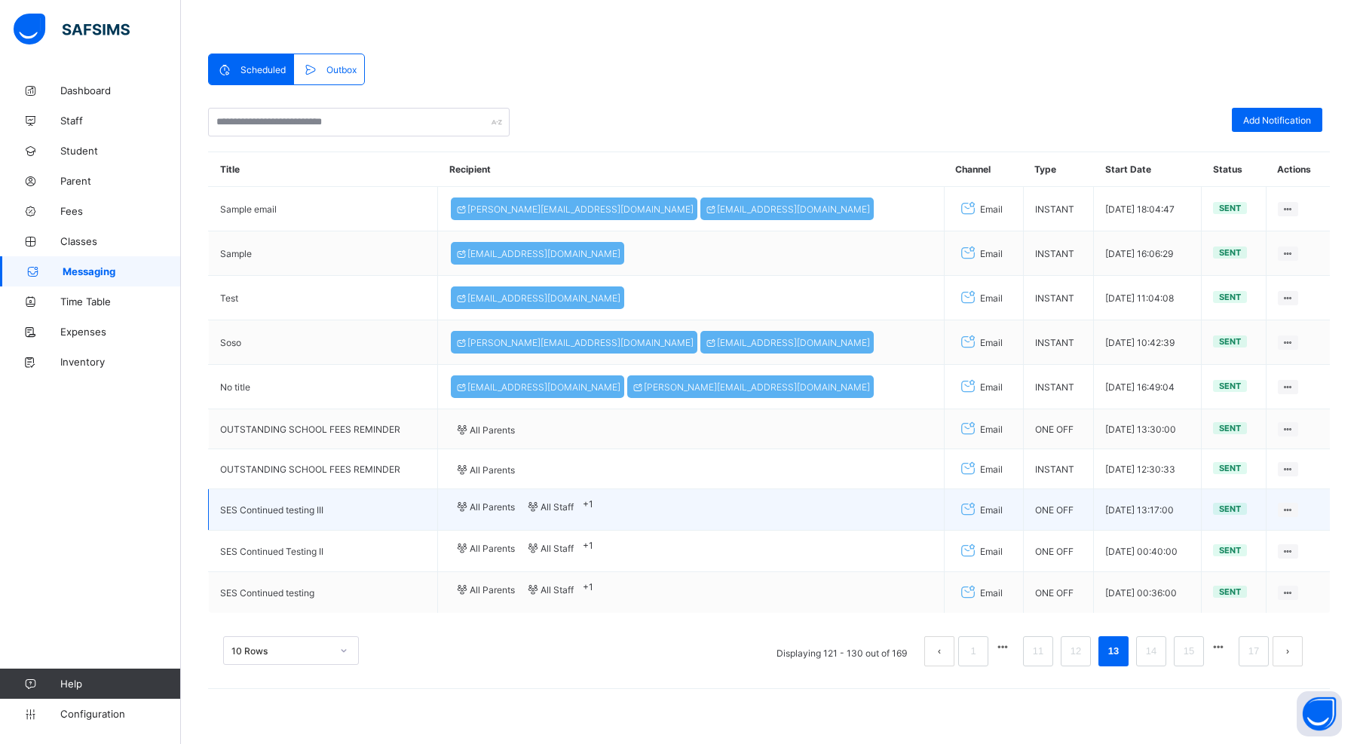
scroll to position [65, 0]
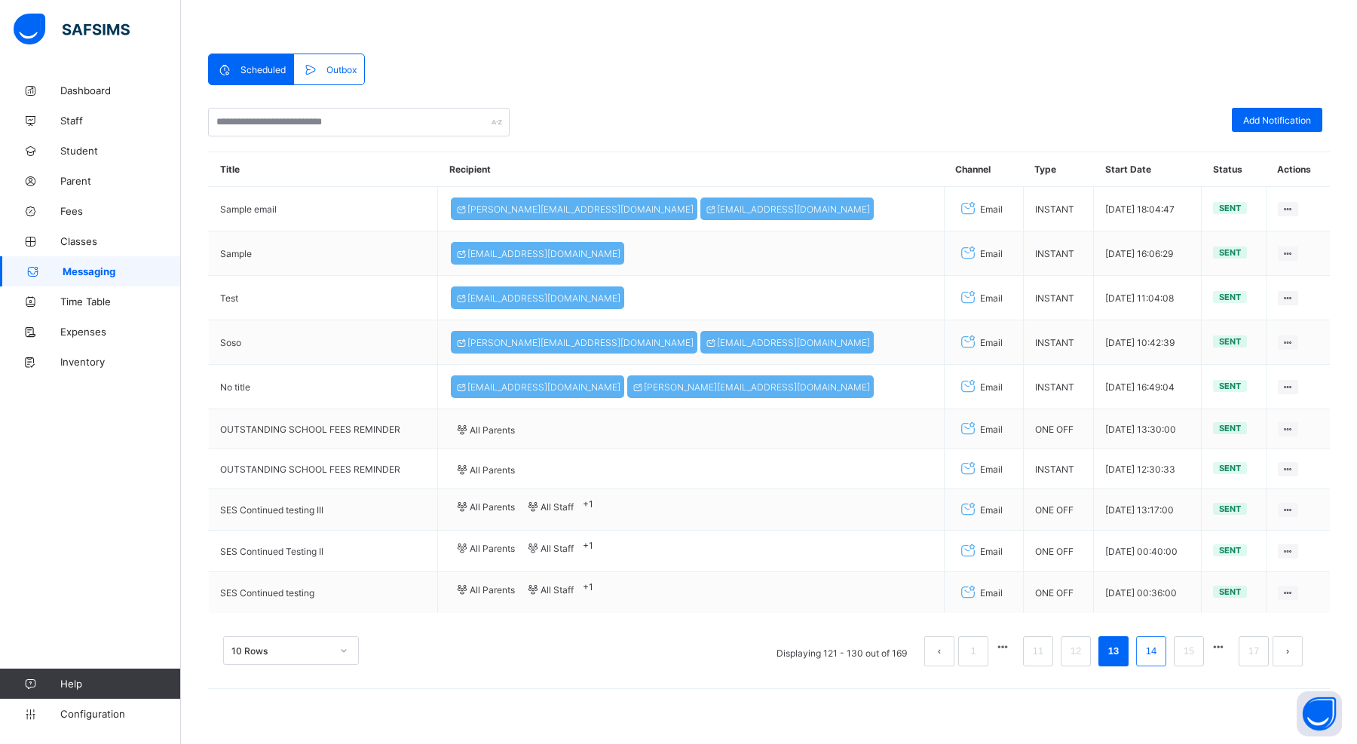
click at [1157, 661] on link "14" at bounding box center [1152, 652] width 20 height 20
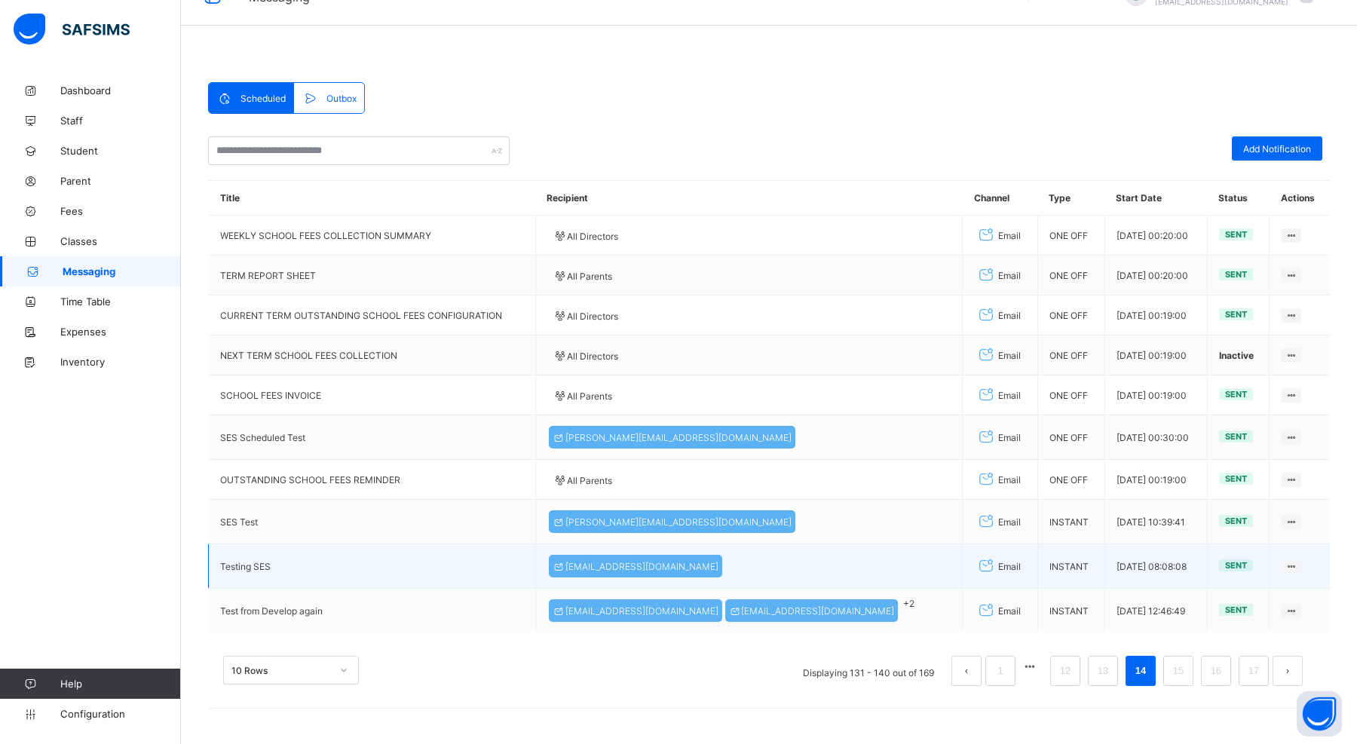
scroll to position [81, 0]
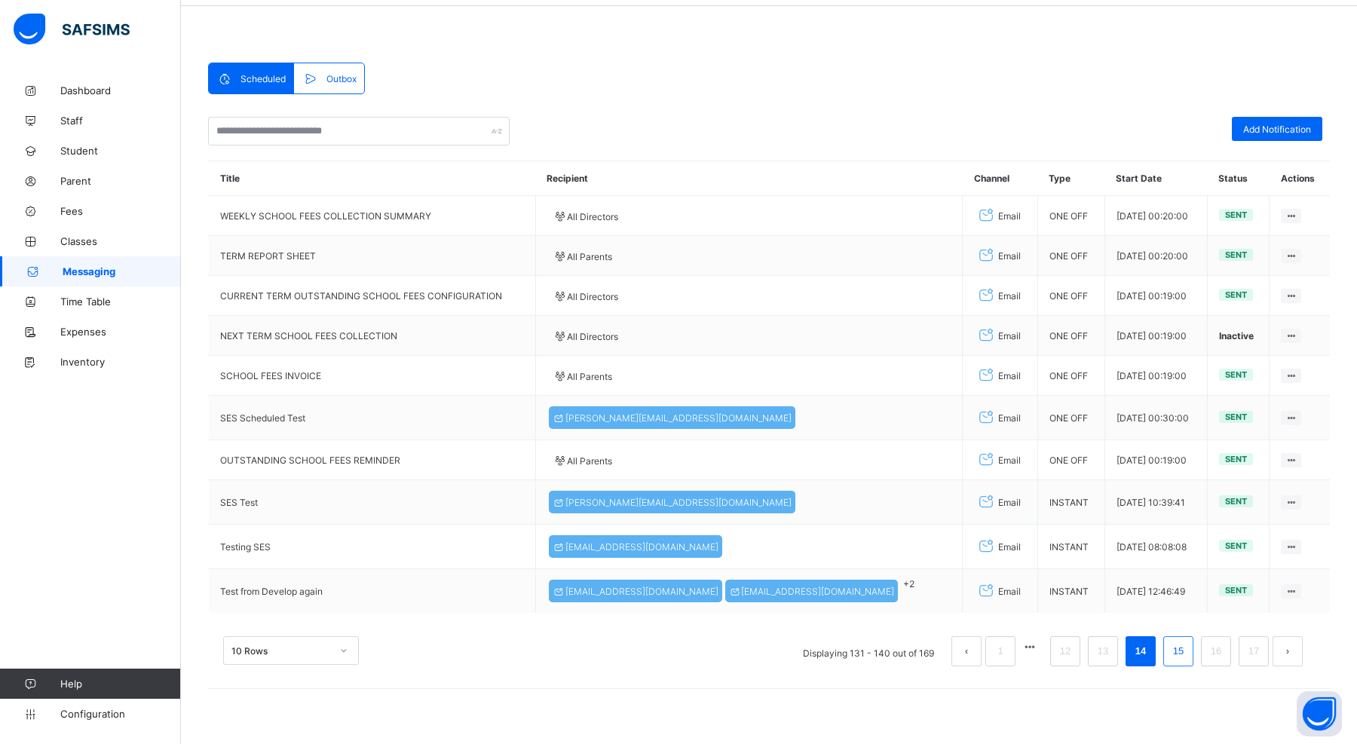
click at [1173, 646] on link "15" at bounding box center [1179, 652] width 20 height 20
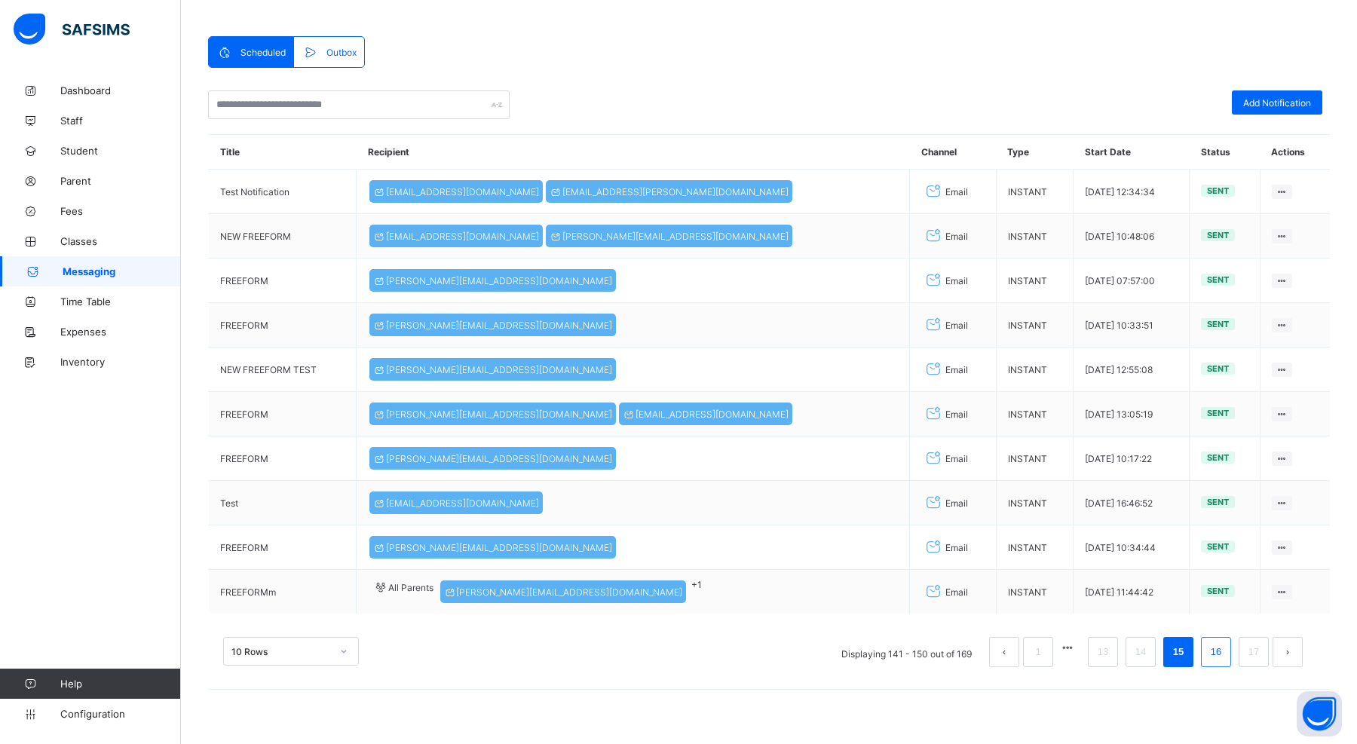
click at [1224, 655] on link "16" at bounding box center [1216, 652] width 20 height 20
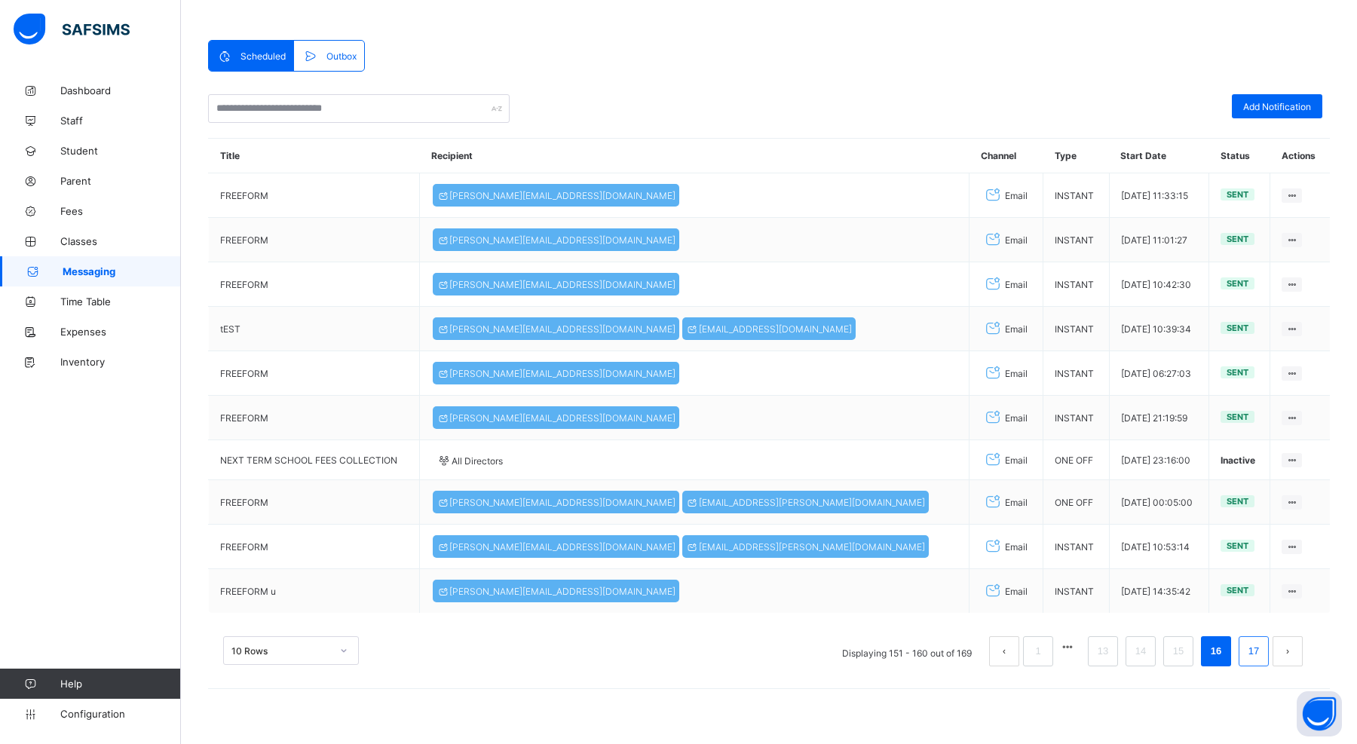
click at [1243, 654] on li "17" at bounding box center [1254, 651] width 30 height 30
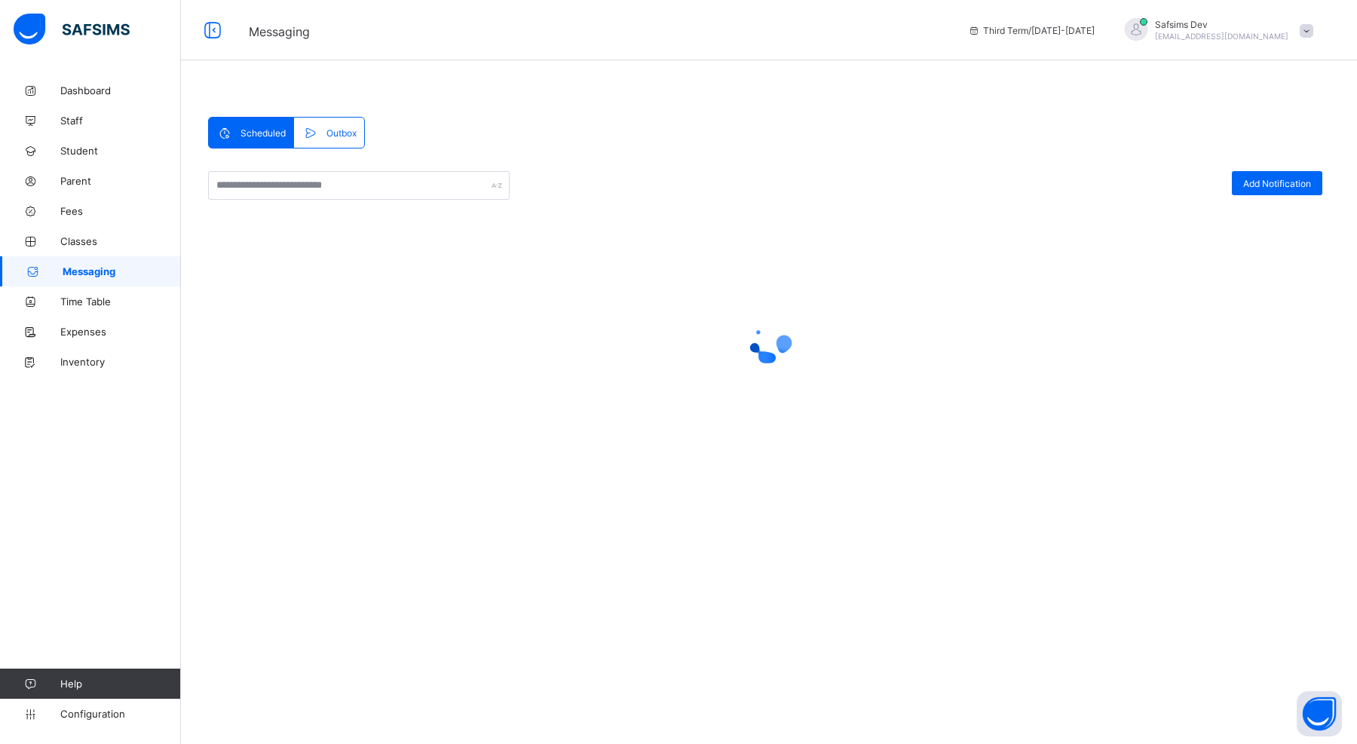
scroll to position [0, 0]
